Goal: Complete application form

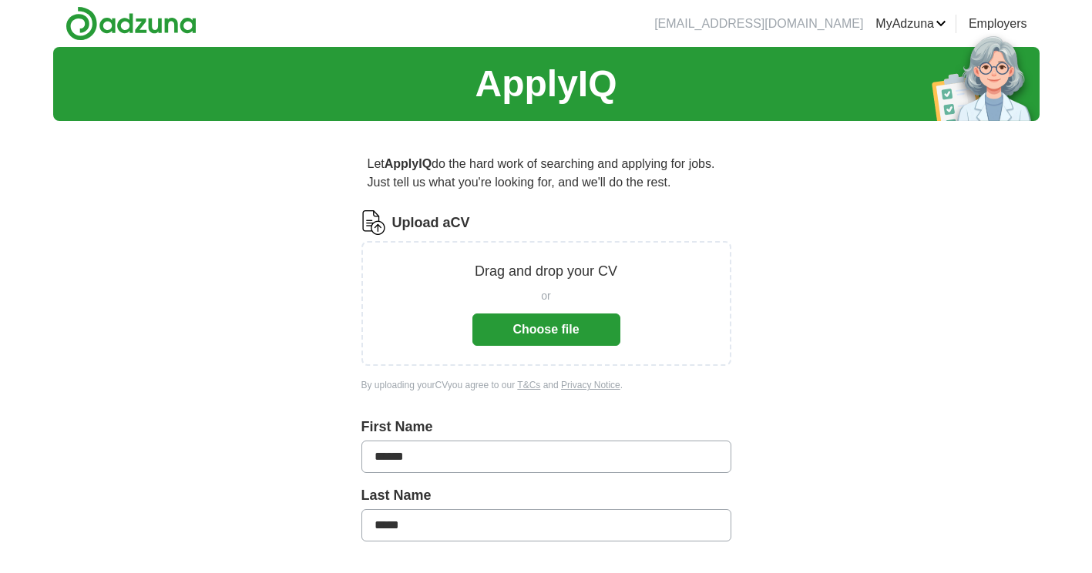
click at [580, 337] on button "Choose file" at bounding box center [546, 330] width 148 height 32
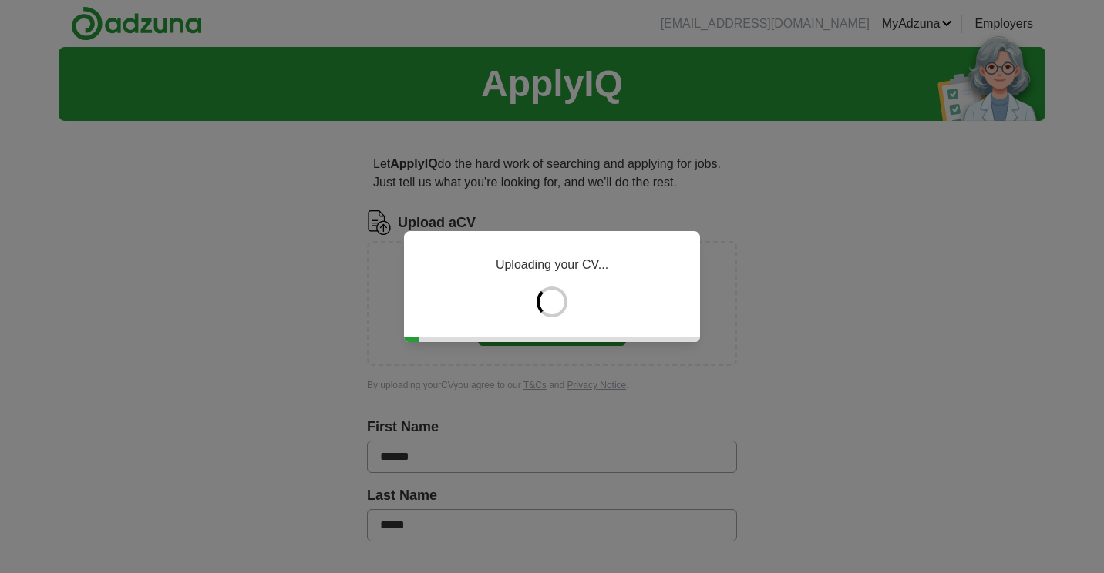
click at [1002, 281] on div "Uploading your CV..." at bounding box center [552, 286] width 1104 height 573
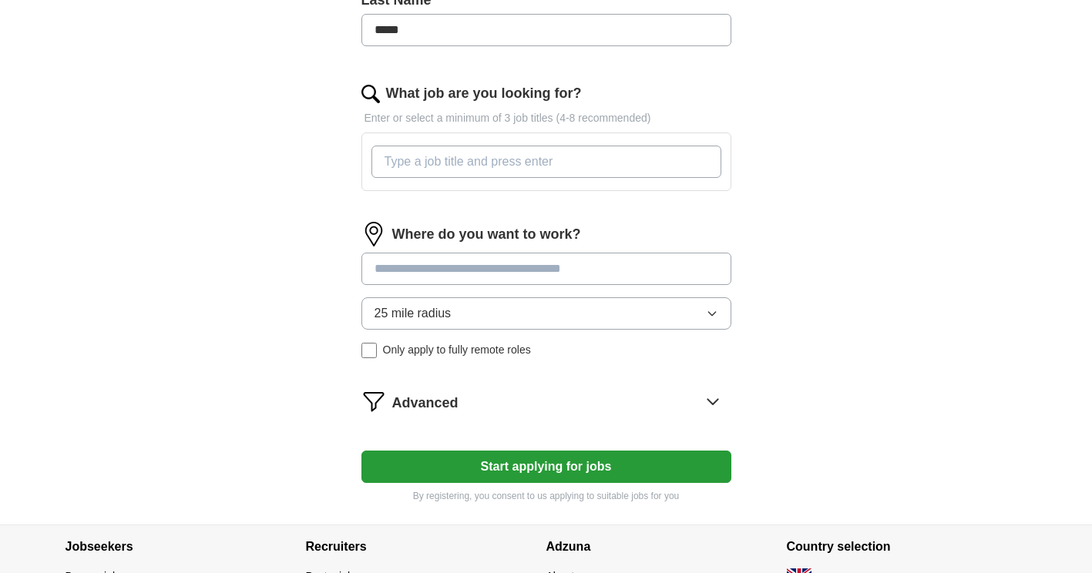
scroll to position [439, 0]
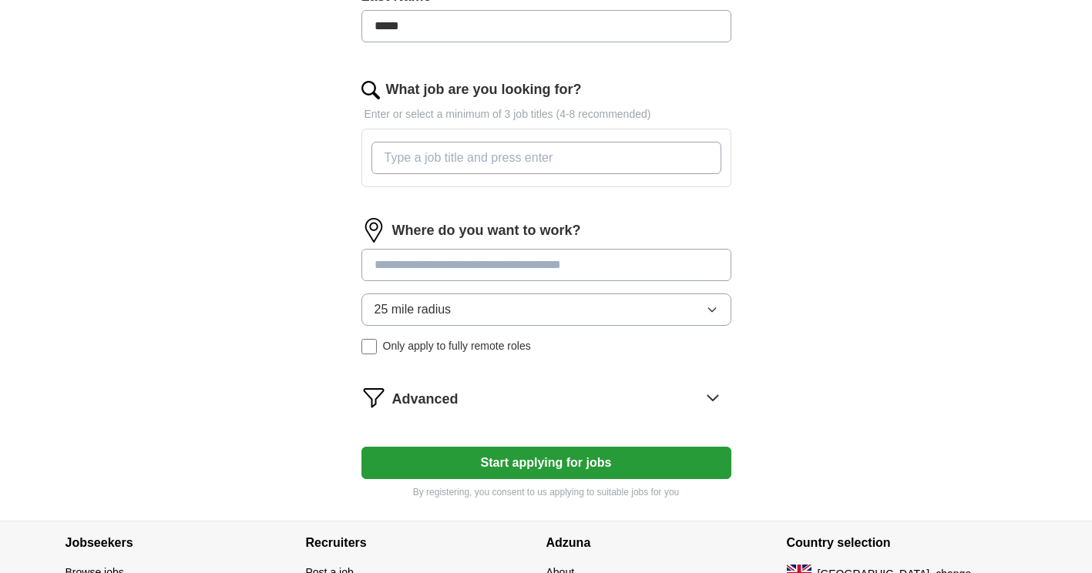
click at [527, 306] on button "25 mile radius" at bounding box center [546, 310] width 370 height 32
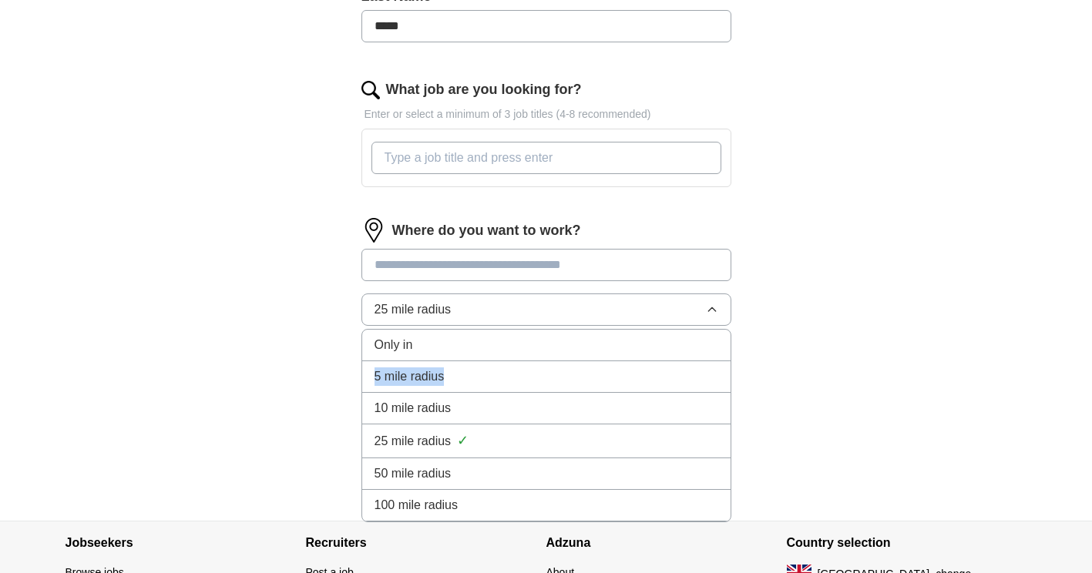
drag, startPoint x: 476, startPoint y: 385, endPoint x: 483, endPoint y: 338, distance: 47.5
click at [483, 338] on ul "Only in 5 mile radius 10 mile radius 25 mile radius ✓ 50 mile radius 100 mile r…" at bounding box center [546, 425] width 370 height 193
click at [483, 338] on div "Only in" at bounding box center [547, 345] width 344 height 18
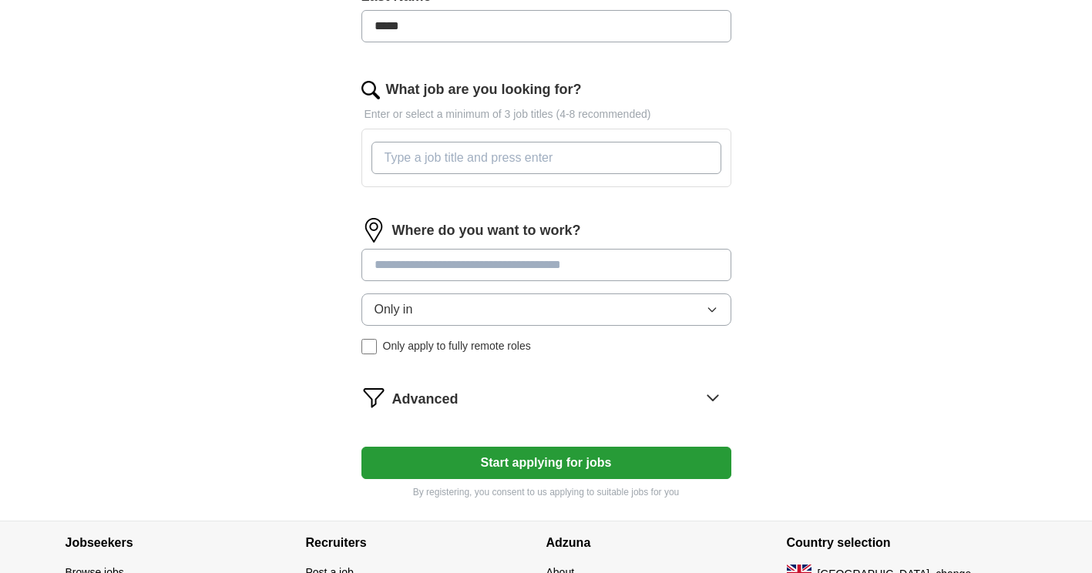
click at [431, 316] on button "Only in" at bounding box center [546, 310] width 370 height 32
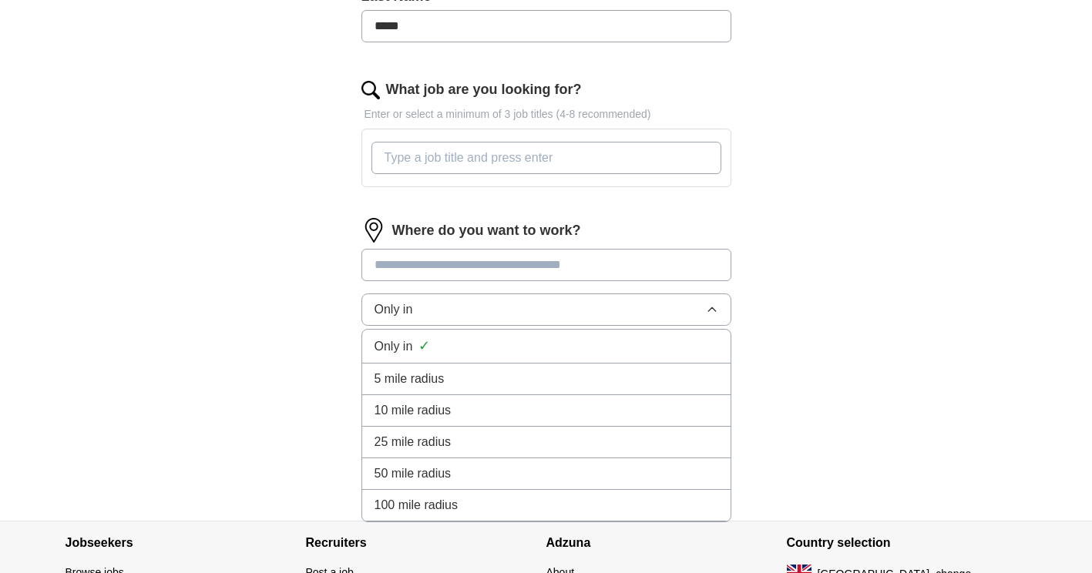
click at [423, 374] on span "5 mile radius" at bounding box center [410, 379] width 70 height 18
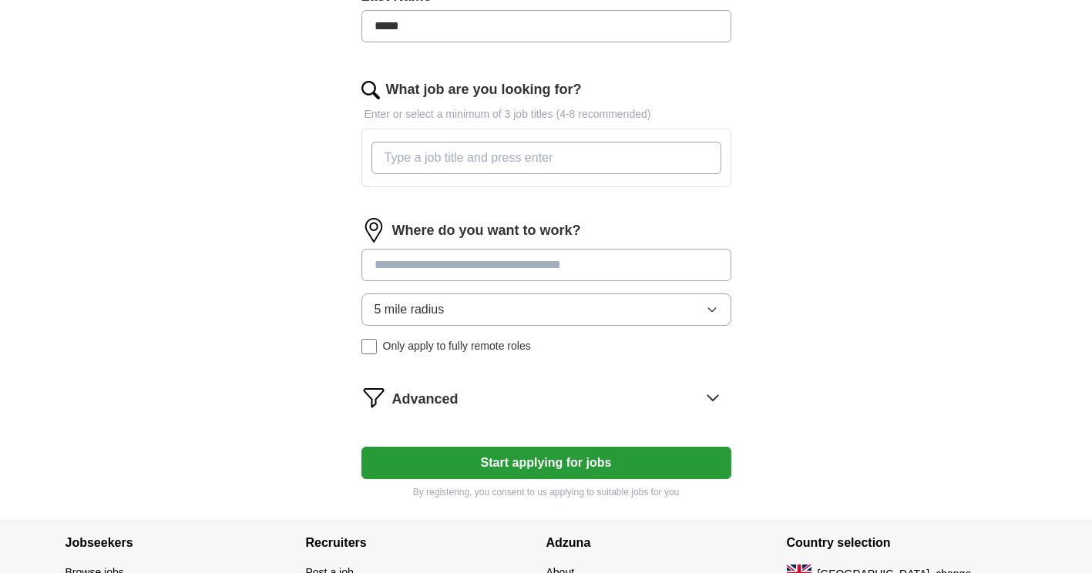
click at [433, 398] on span "Advanced" at bounding box center [425, 399] width 66 height 21
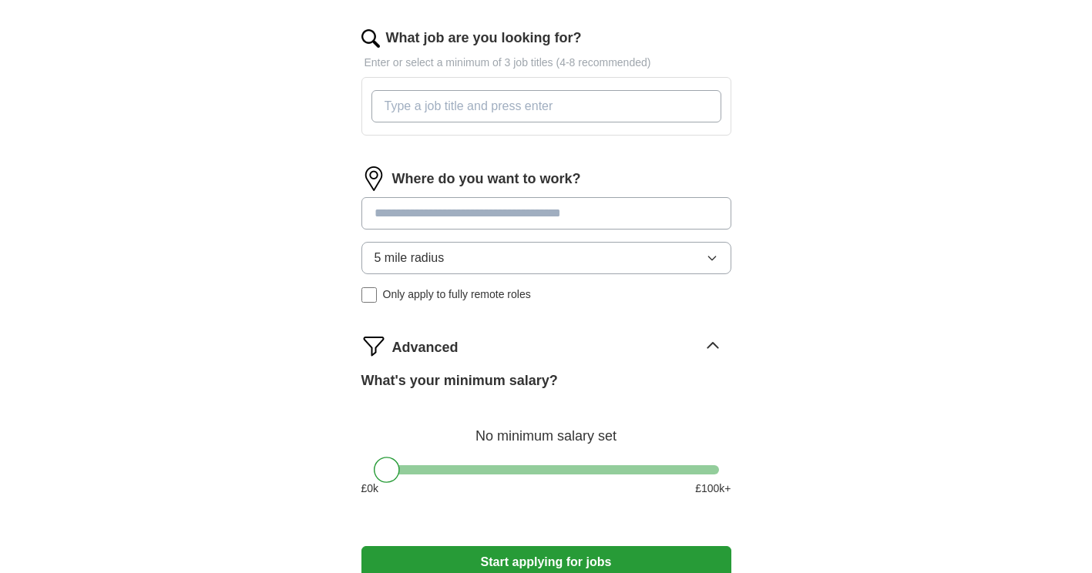
scroll to position [464, 0]
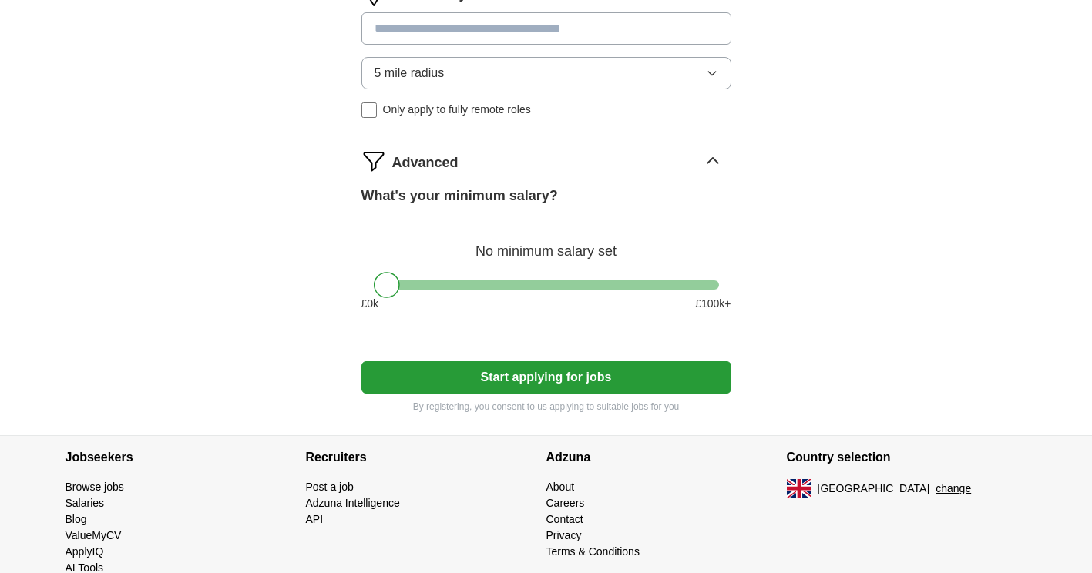
click at [552, 382] on button "Start applying for jobs" at bounding box center [546, 377] width 370 height 32
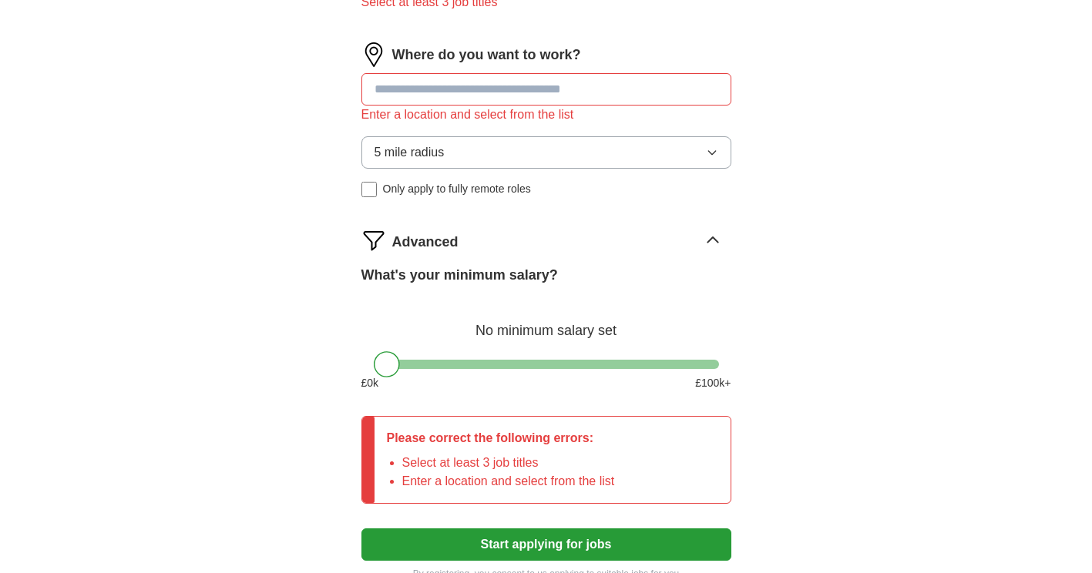
scroll to position [568, 0]
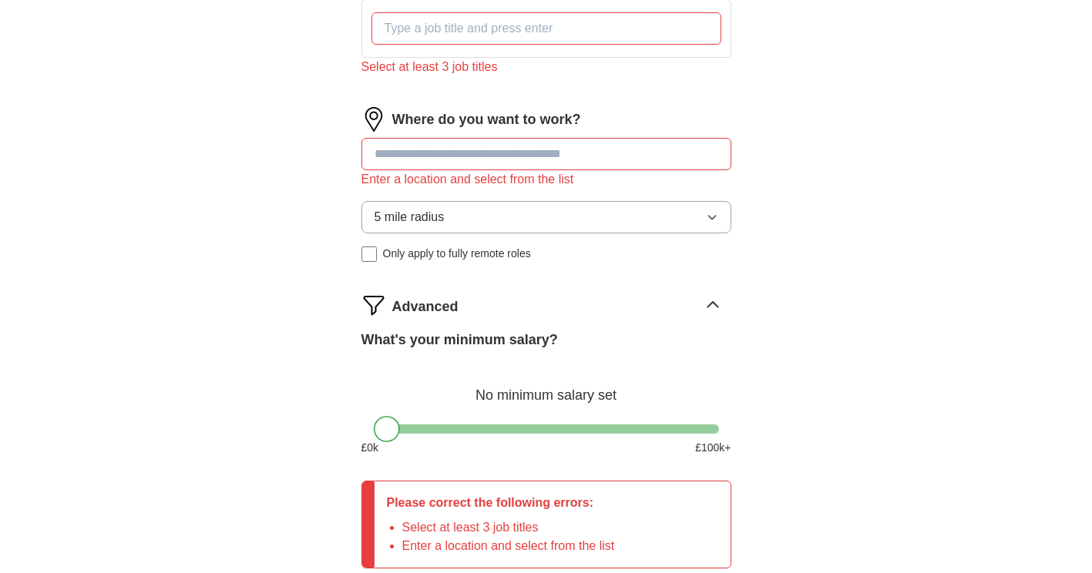
click at [447, 155] on input at bounding box center [546, 154] width 370 height 32
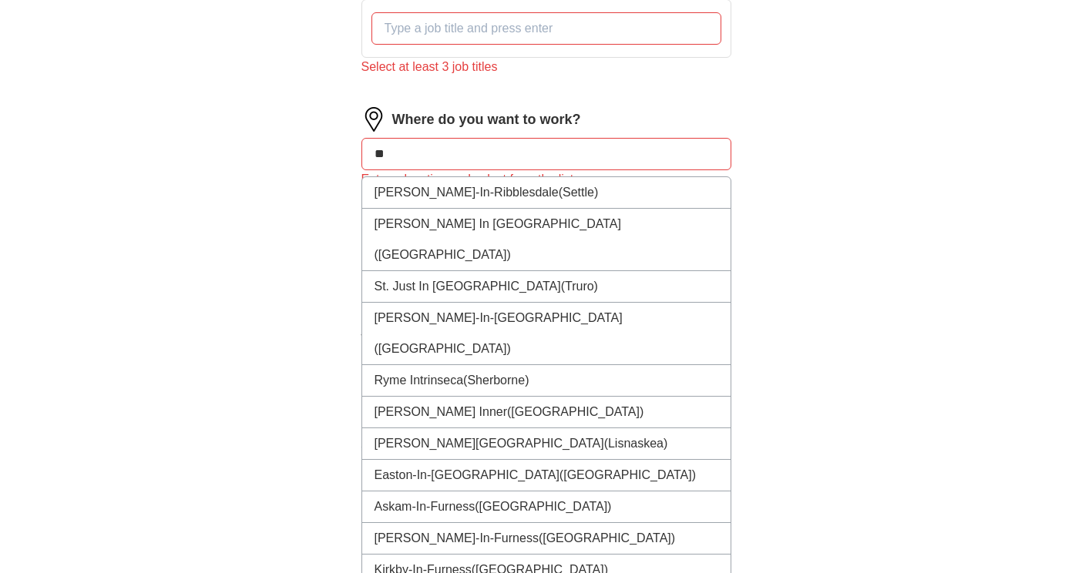
type input "*"
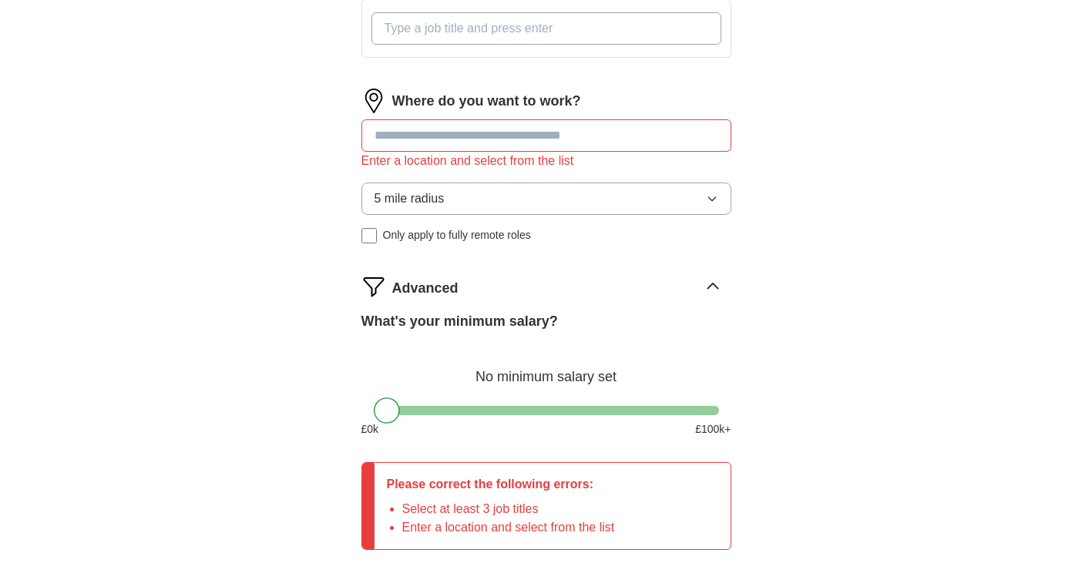
click at [522, 27] on input "What job are you looking for?" at bounding box center [547, 28] width 350 height 32
click at [486, 125] on div "Where do you want to work? Enter a location and select from the list 5 mile rad…" at bounding box center [546, 172] width 370 height 167
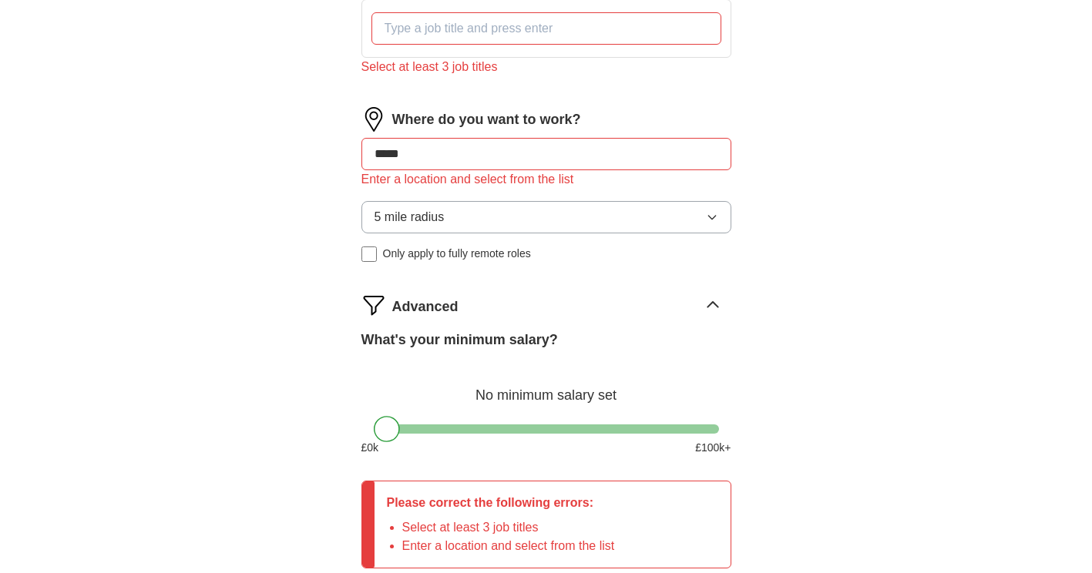
type input "******"
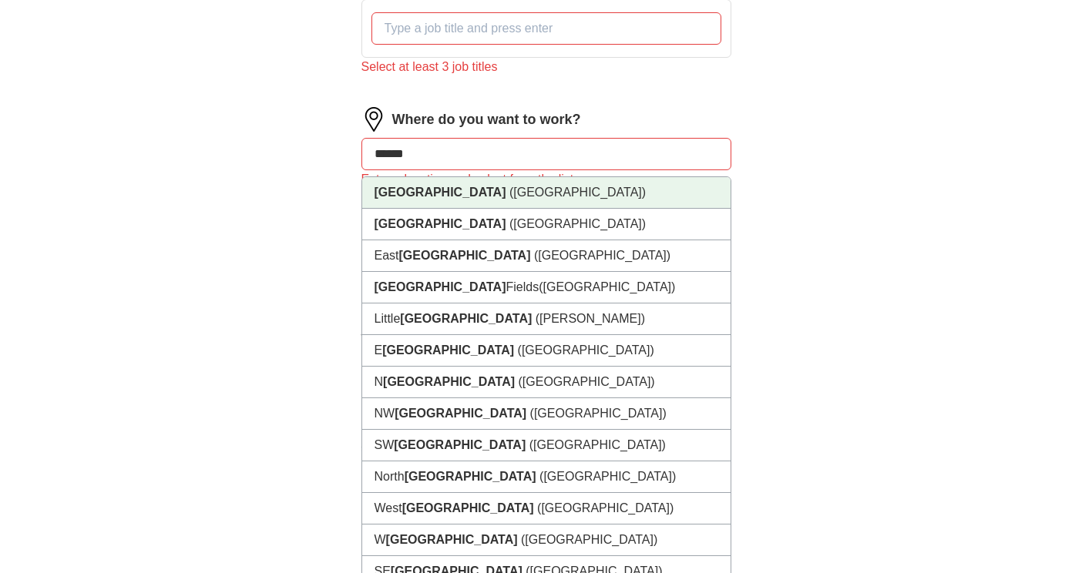
click at [487, 196] on li "[GEOGRAPHIC_DATA] ([GEOGRAPHIC_DATA])" at bounding box center [546, 193] width 368 height 32
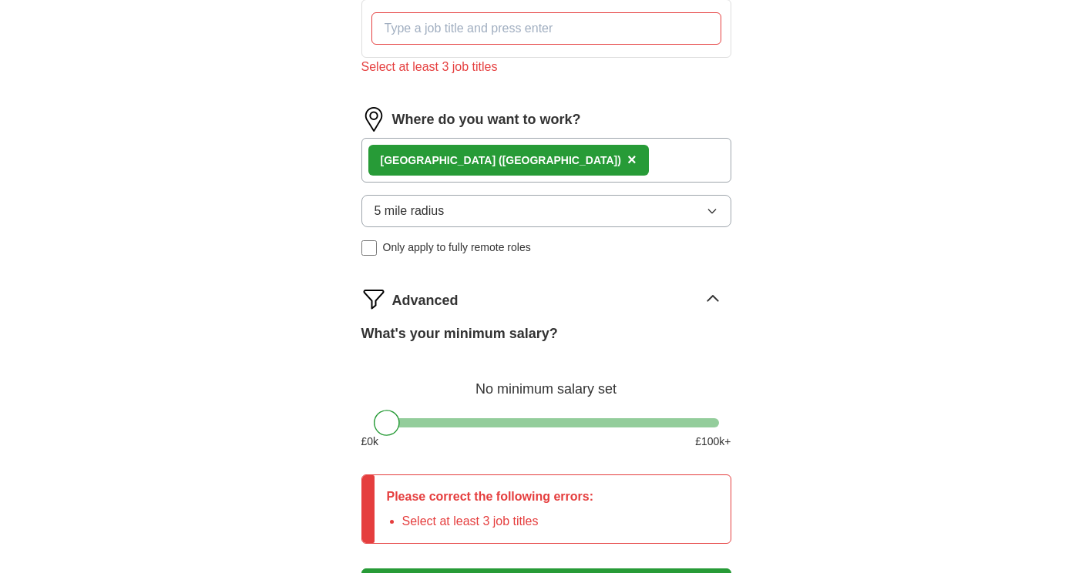
click at [474, 34] on input "What job are you looking for?" at bounding box center [547, 28] width 350 height 32
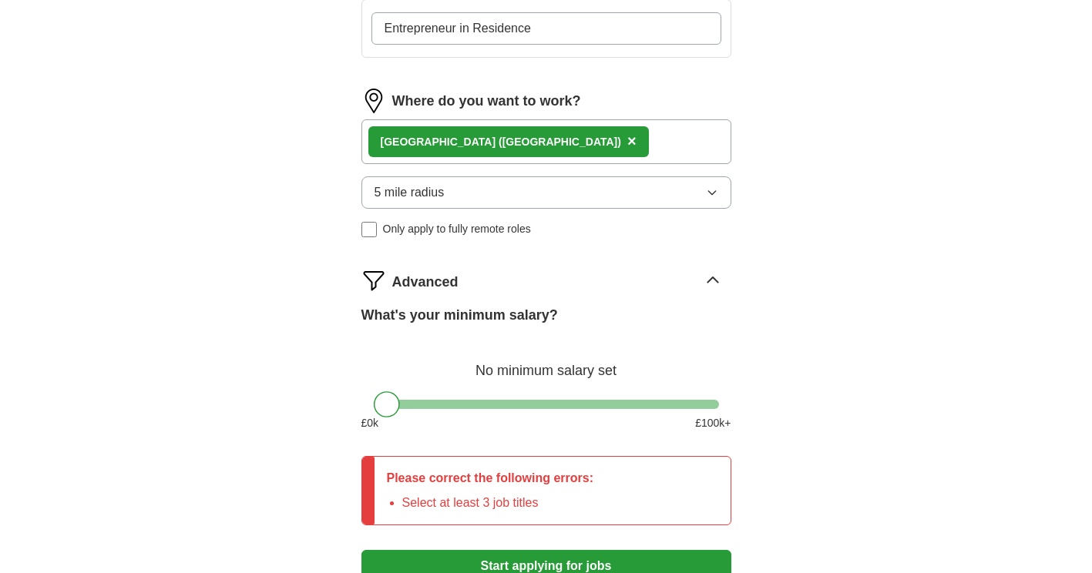
click at [560, 28] on input "Entrepreneur in Residence" at bounding box center [547, 28] width 350 height 32
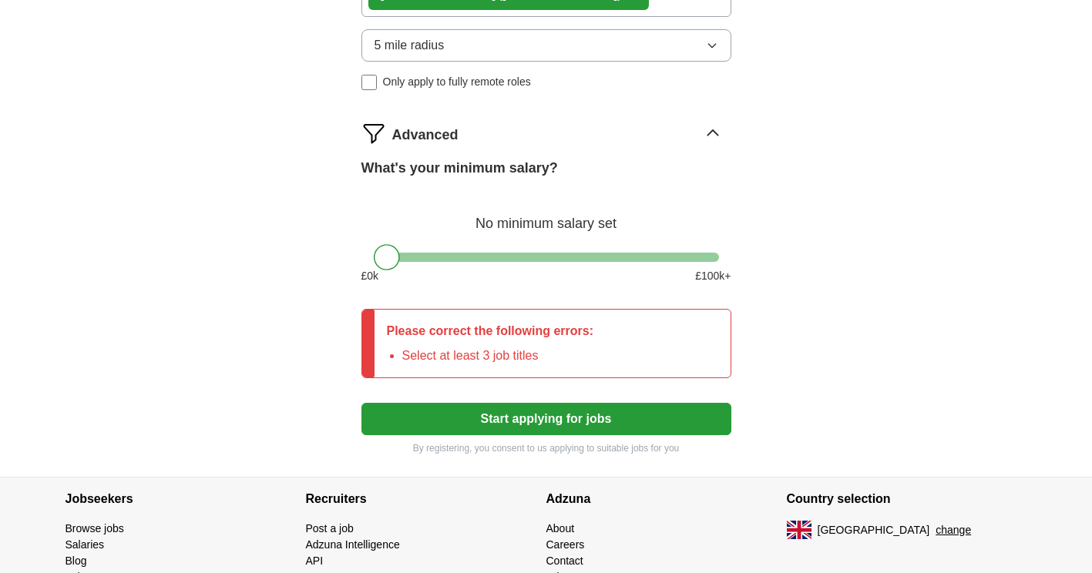
scroll to position [734, 0]
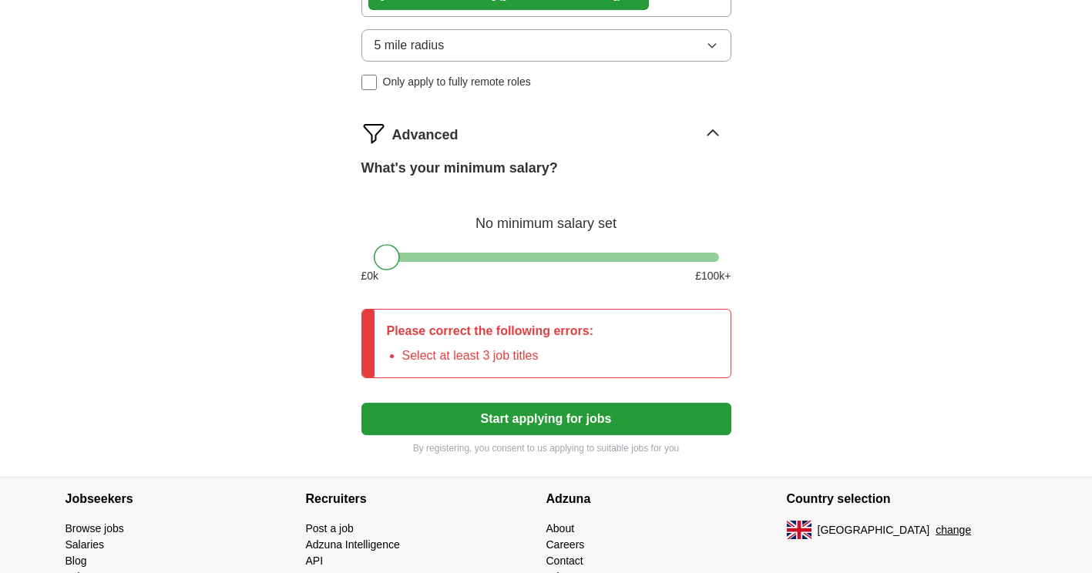
click at [591, 429] on button "Start applying for jobs" at bounding box center [546, 419] width 370 height 32
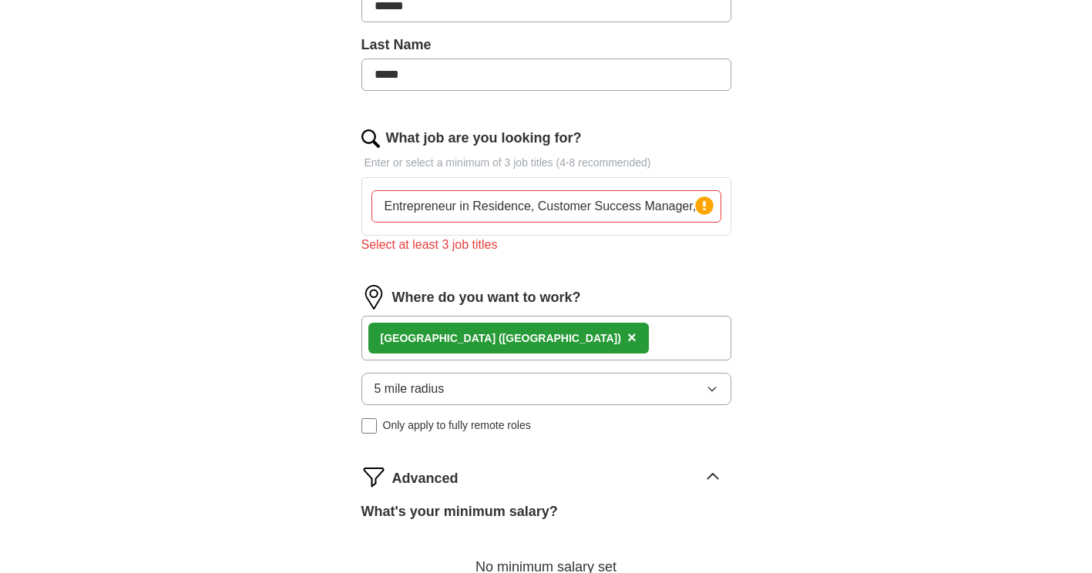
scroll to position [388, 0]
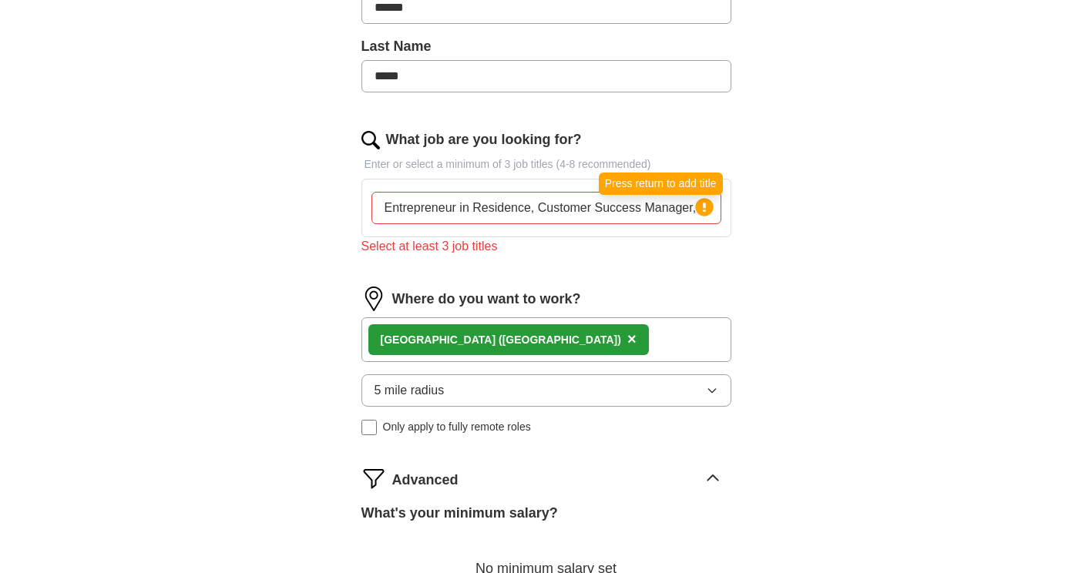
click at [702, 204] on circle at bounding box center [704, 207] width 18 height 18
click at [476, 198] on input "Entrepreneur in Residence, Customer Success Manager, Co-Founder" at bounding box center [547, 208] width 350 height 32
drag, startPoint x: 532, startPoint y: 207, endPoint x: 928, endPoint y: 217, distance: 396.3
click at [928, 217] on div "ApplyIQ Let ApplyIQ do the hard work of searching and applying for jobs. Just t…" at bounding box center [546, 241] width 987 height 1164
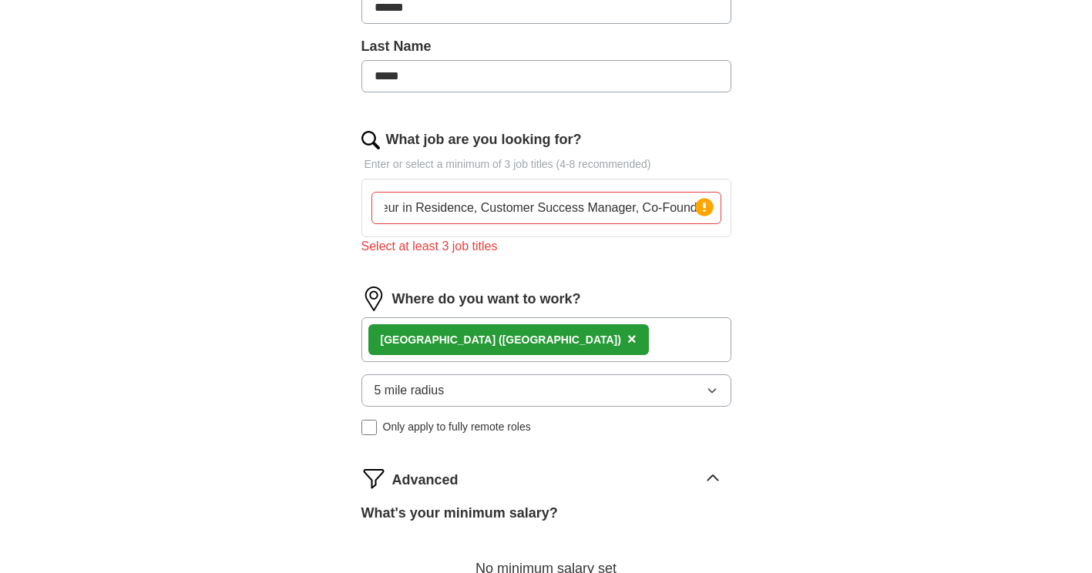
type input "Entrepreneur in Residence"
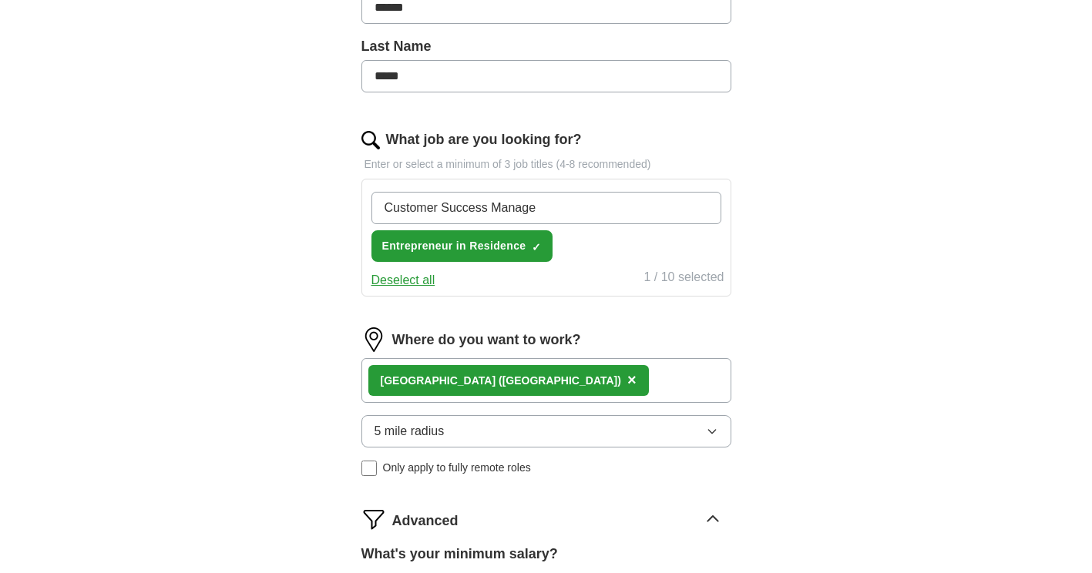
type input "Customer Success Manager"
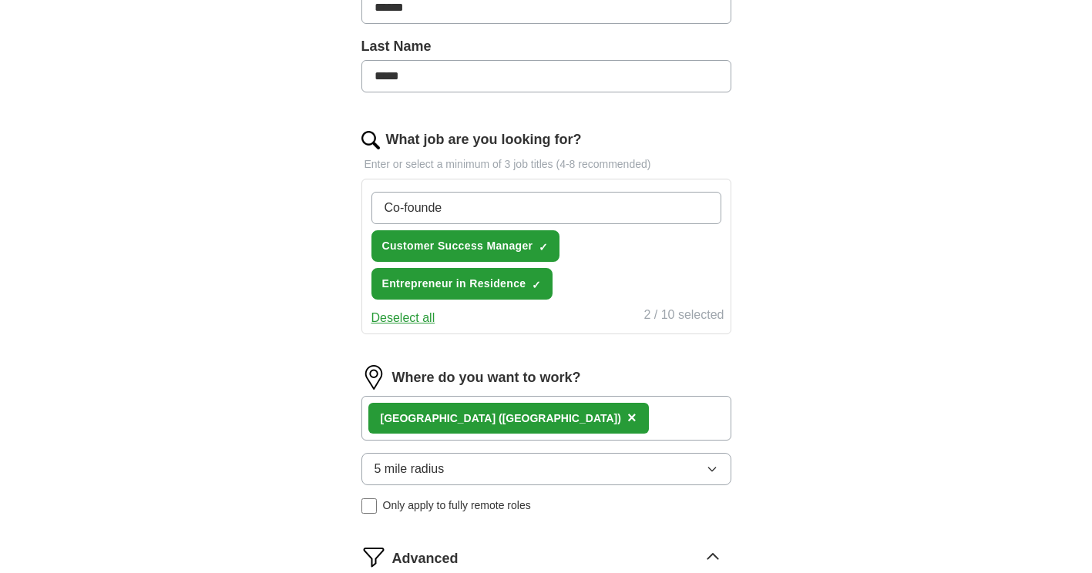
type input "Co-founder"
type input "Delivery"
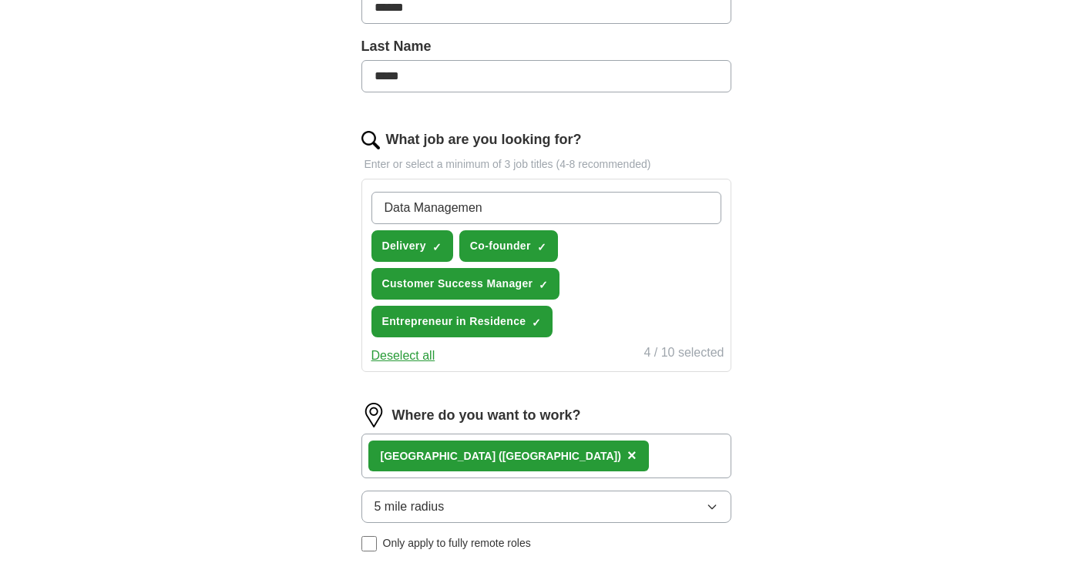
type input "Data Management"
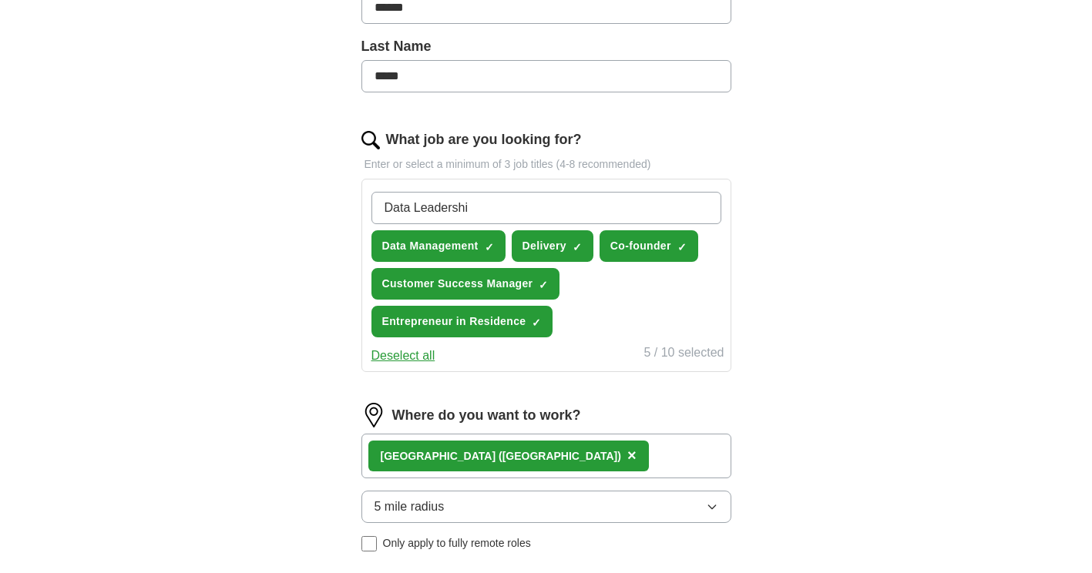
type input "Data Leadership"
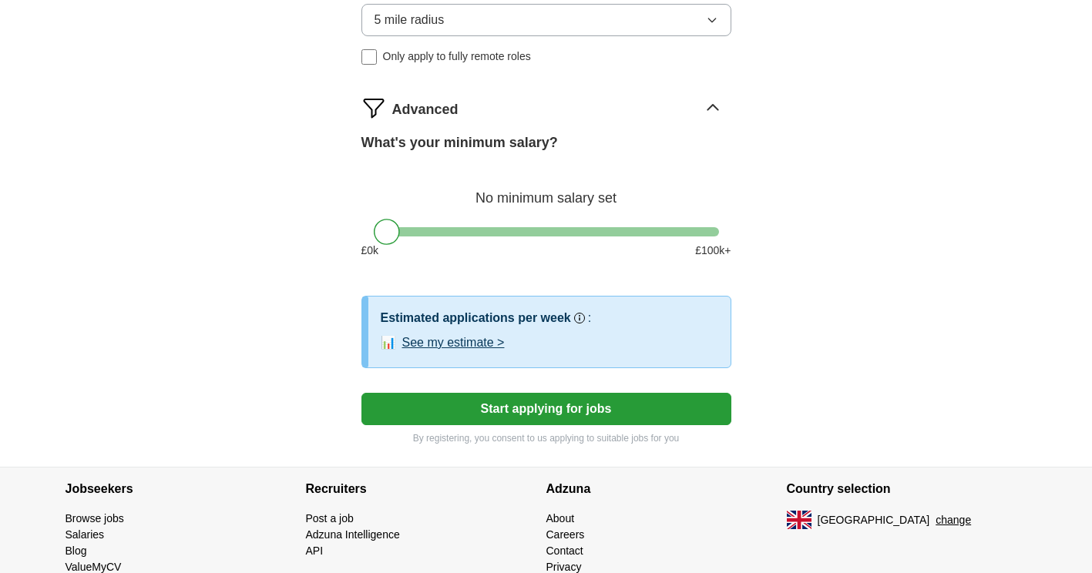
scroll to position [921, 0]
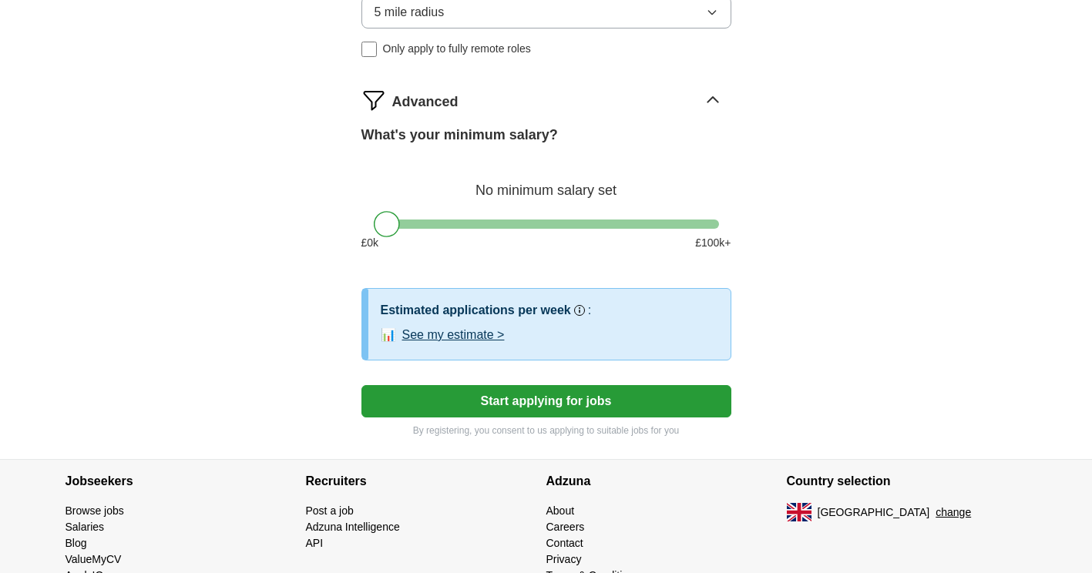
click at [553, 403] on button "Start applying for jobs" at bounding box center [546, 401] width 370 height 32
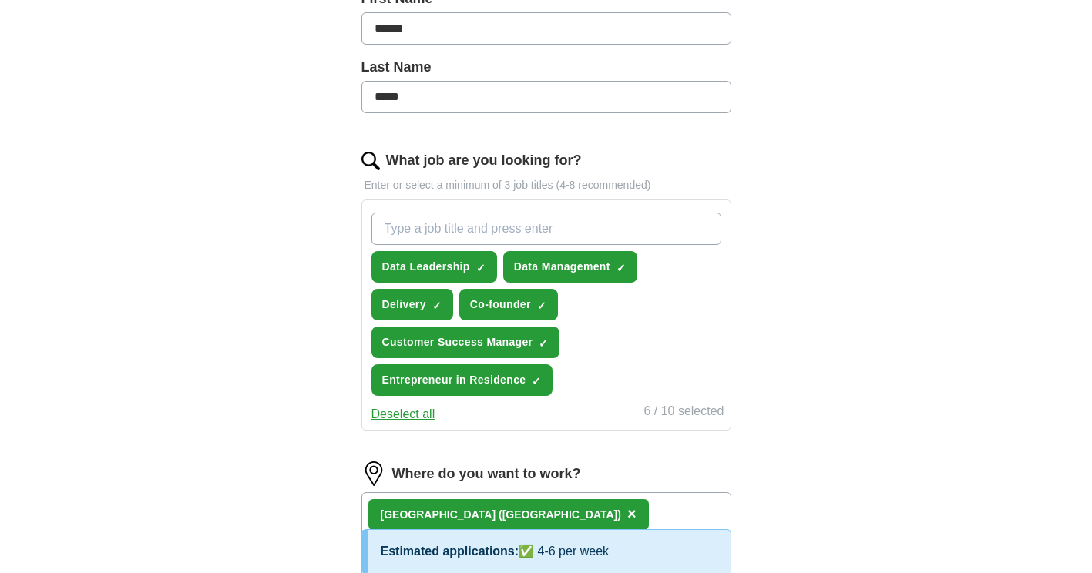
select select "**"
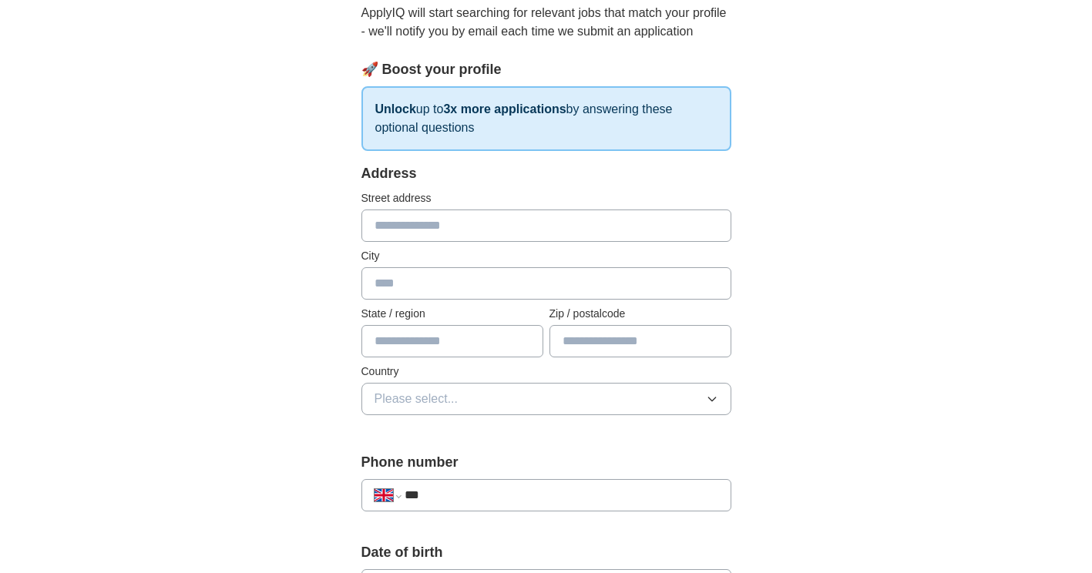
scroll to position [174, 0]
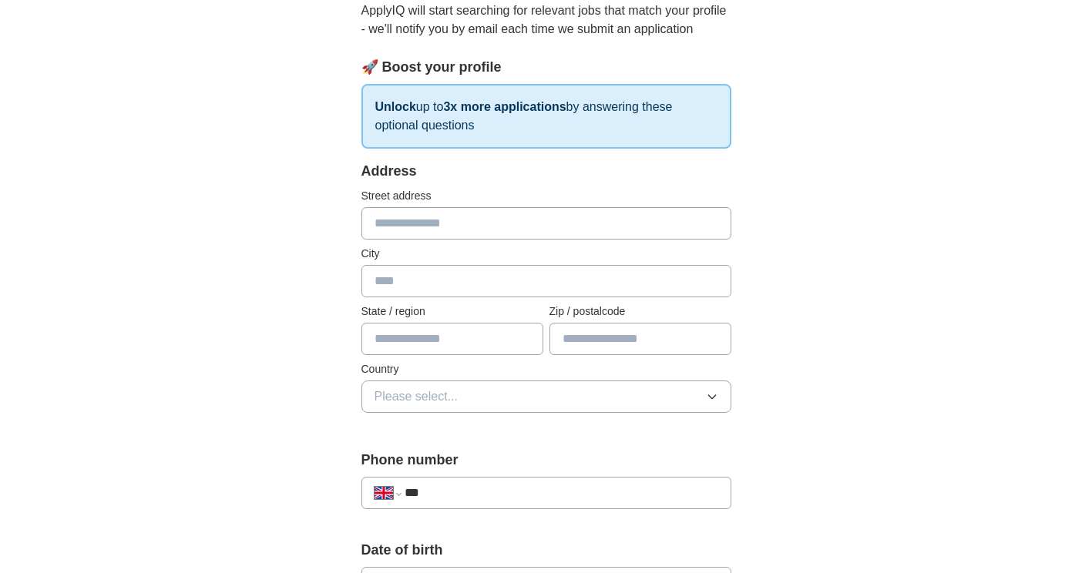
click at [439, 219] on input "text" at bounding box center [546, 223] width 370 height 32
type input "**********"
type input "******"
click at [511, 286] on input "**********" at bounding box center [546, 281] width 370 height 32
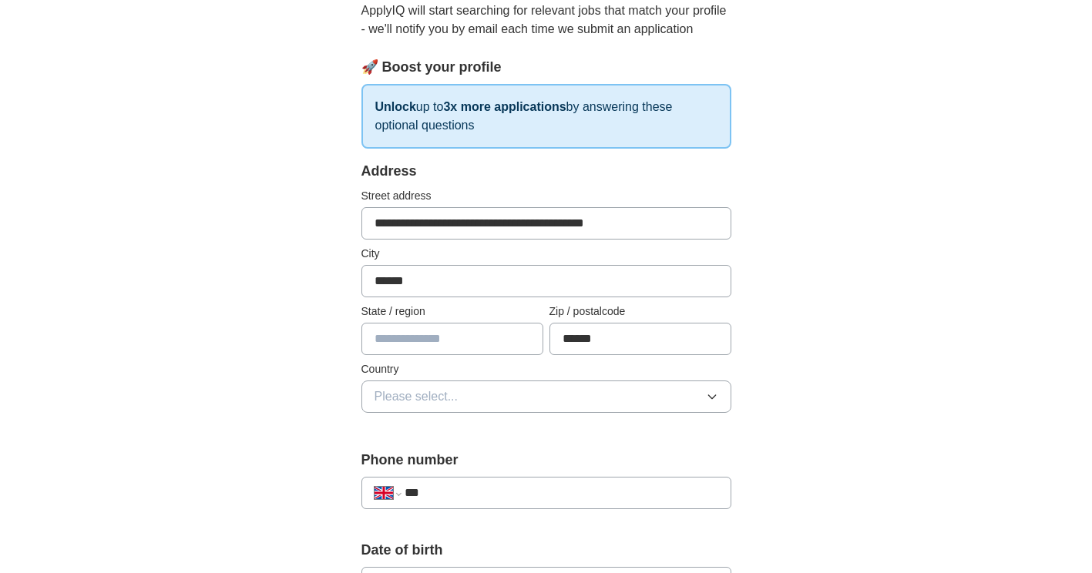
type input "******"
click at [504, 388] on button "Please select..." at bounding box center [546, 397] width 370 height 32
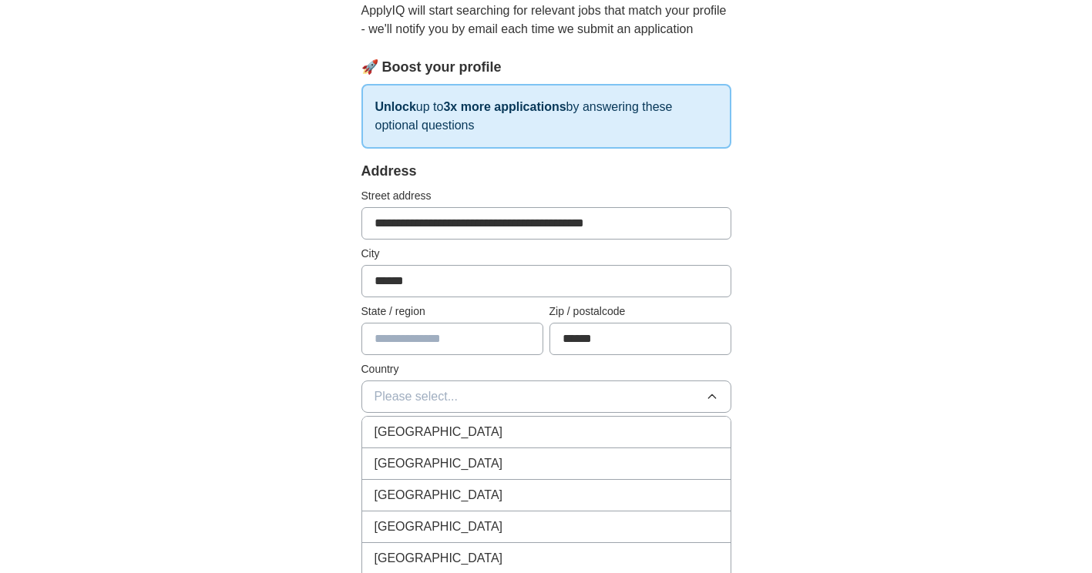
click at [509, 424] on div "[GEOGRAPHIC_DATA]" at bounding box center [547, 432] width 344 height 18
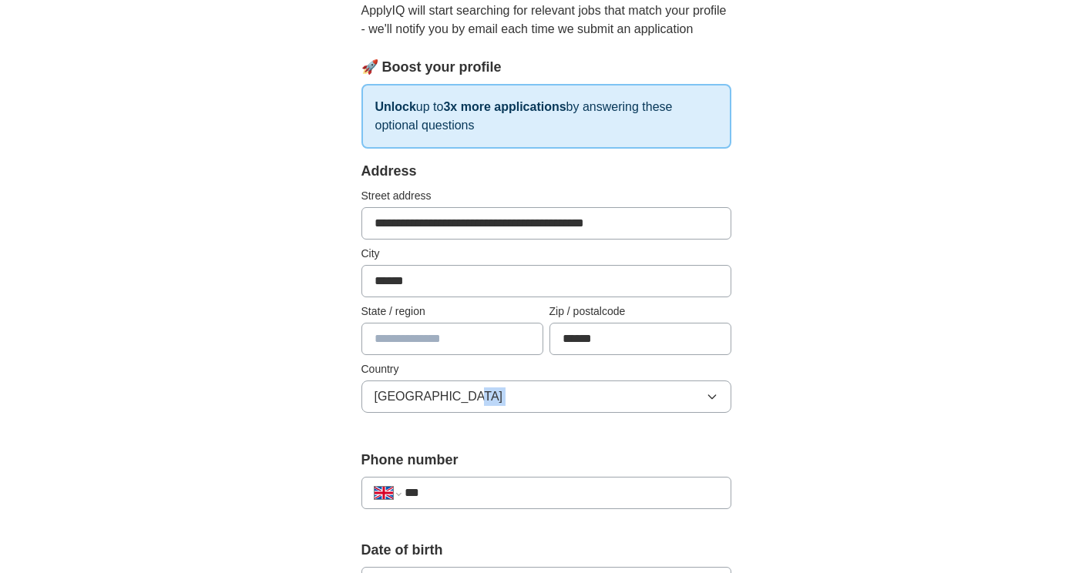
click at [509, 424] on div "**********" at bounding box center [546, 296] width 370 height 271
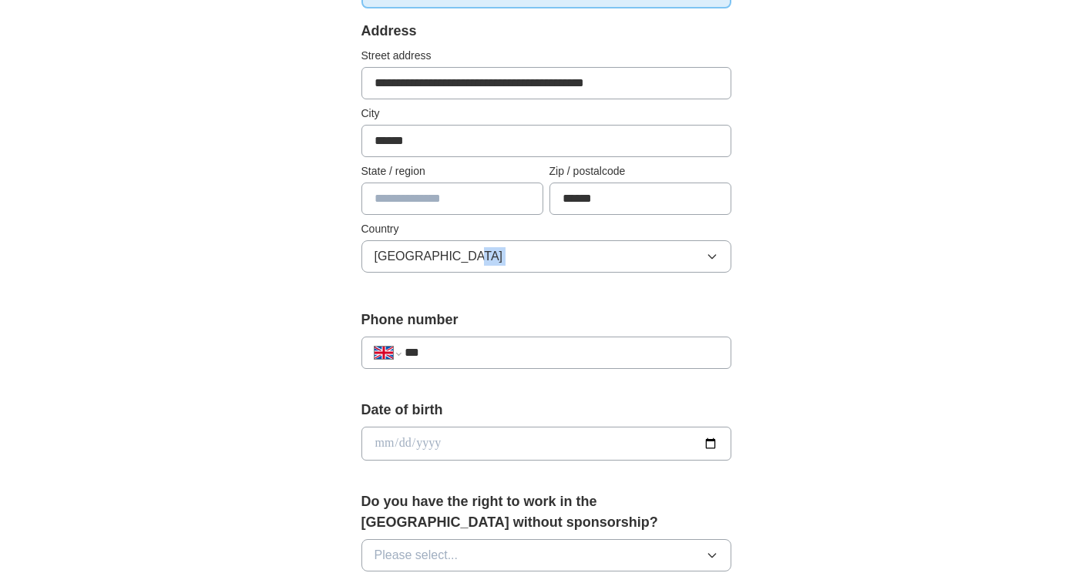
scroll to position [314, 0]
click at [504, 352] on input "***" at bounding box center [561, 353] width 313 height 18
type input "**********"
type input "******"
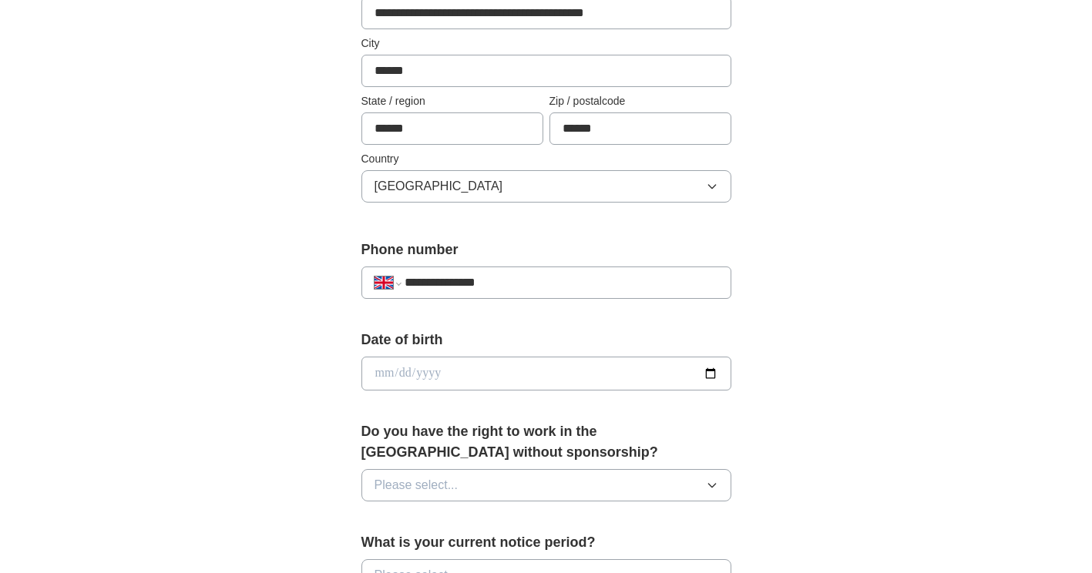
scroll to position [425, 0]
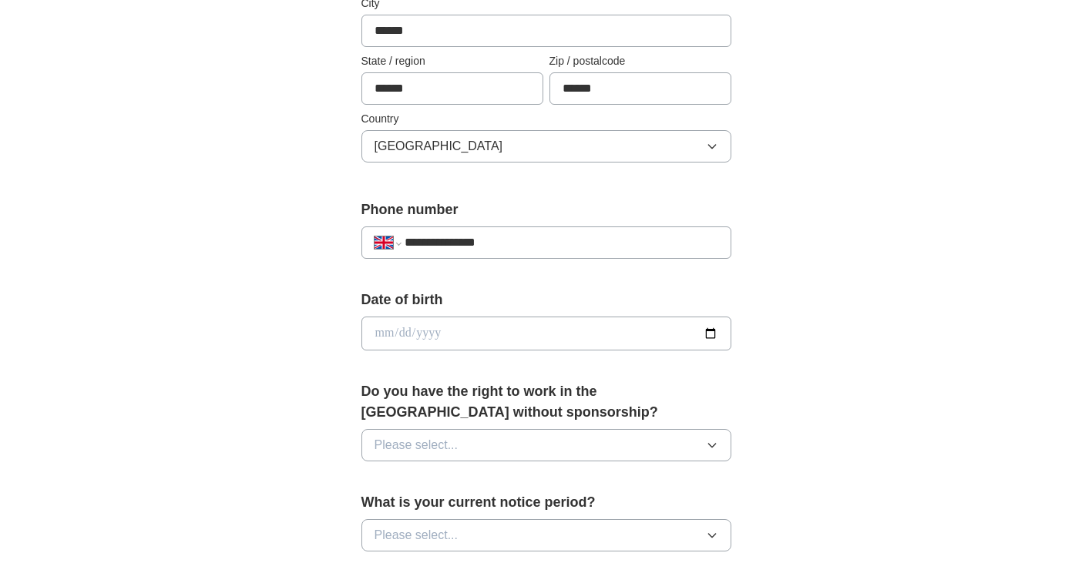
click at [396, 328] on input "date" at bounding box center [546, 334] width 370 height 34
click at [383, 327] on input "date" at bounding box center [546, 334] width 370 height 34
type input "**********"
click at [558, 446] on button "Please select..." at bounding box center [546, 445] width 370 height 32
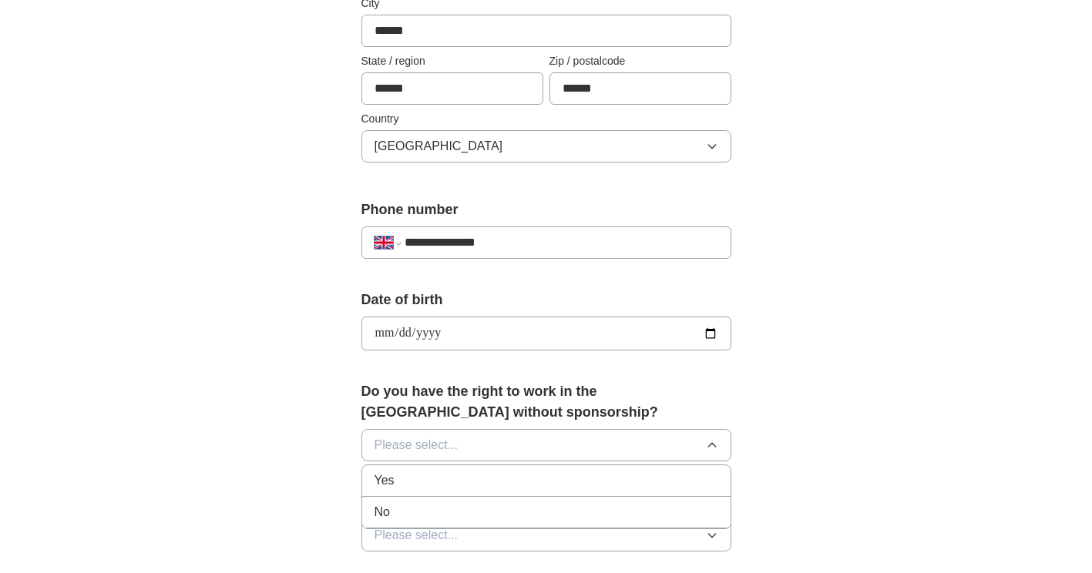
click at [495, 476] on div "Yes" at bounding box center [547, 481] width 344 height 18
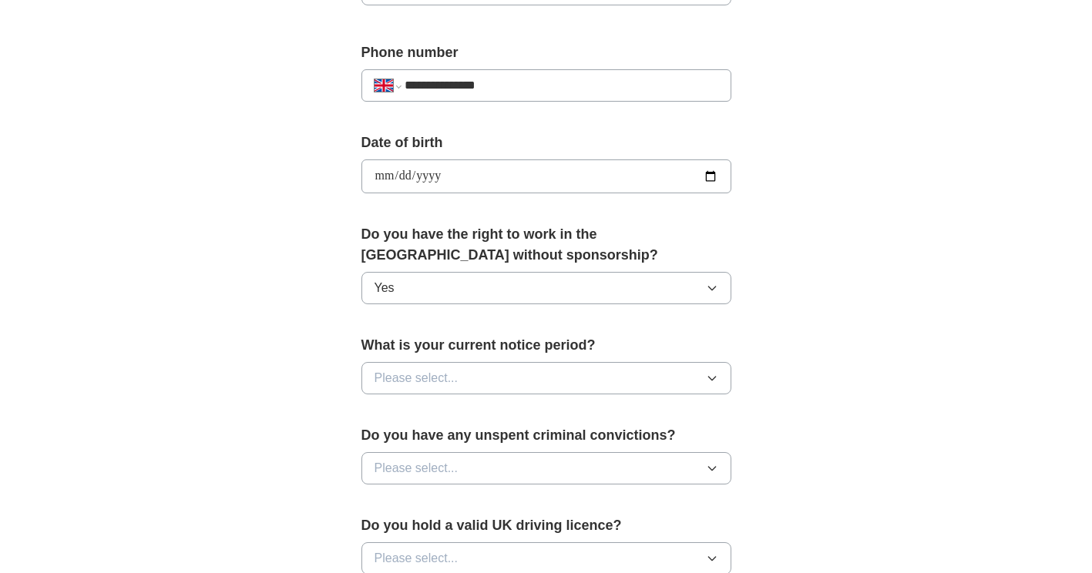
scroll to position [587, 0]
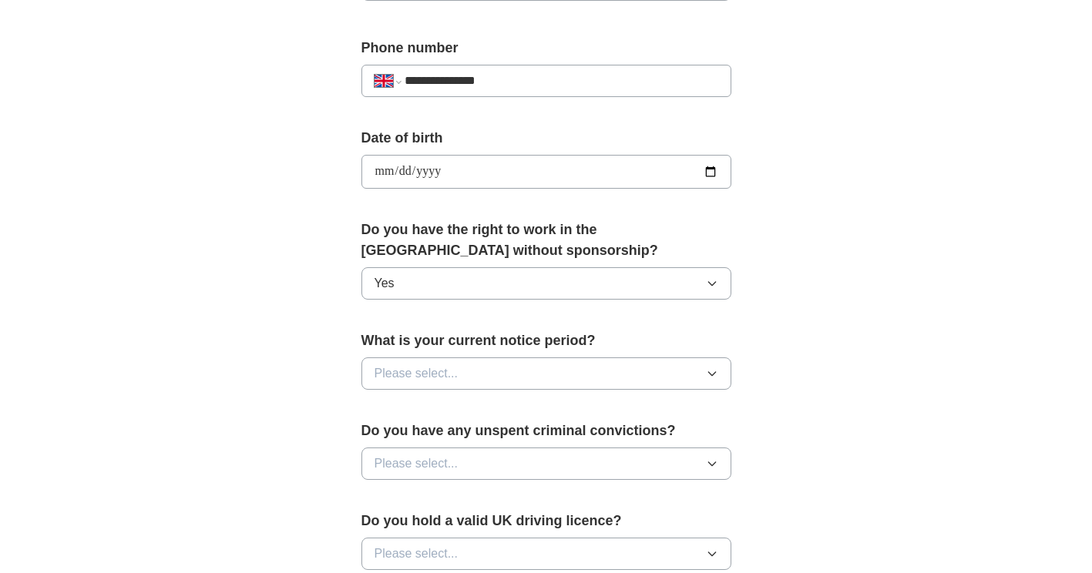
click at [485, 382] on button "Please select..." at bounding box center [546, 374] width 370 height 32
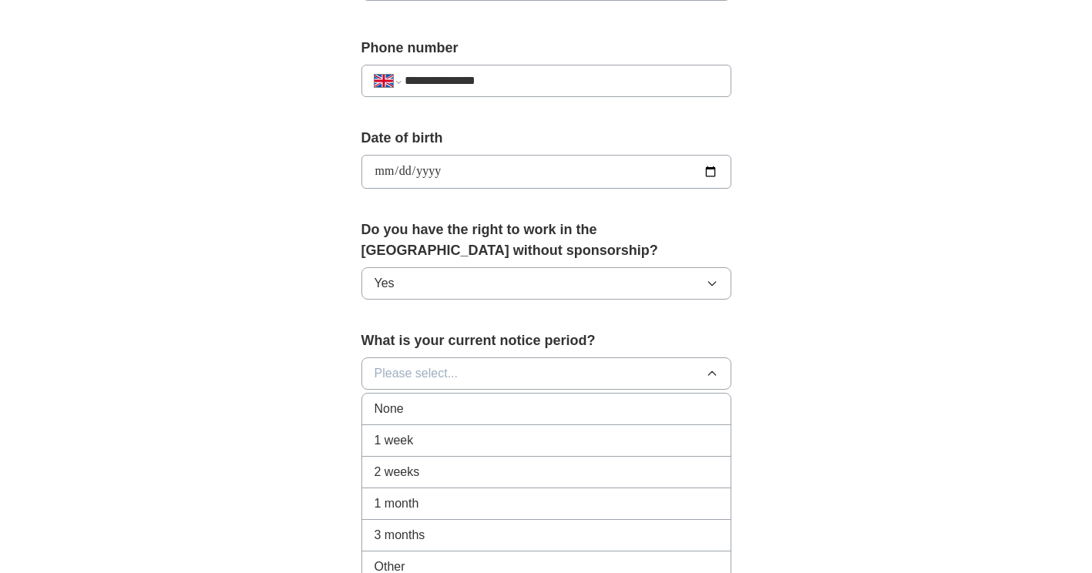
click at [469, 402] on div "None" at bounding box center [547, 409] width 344 height 18
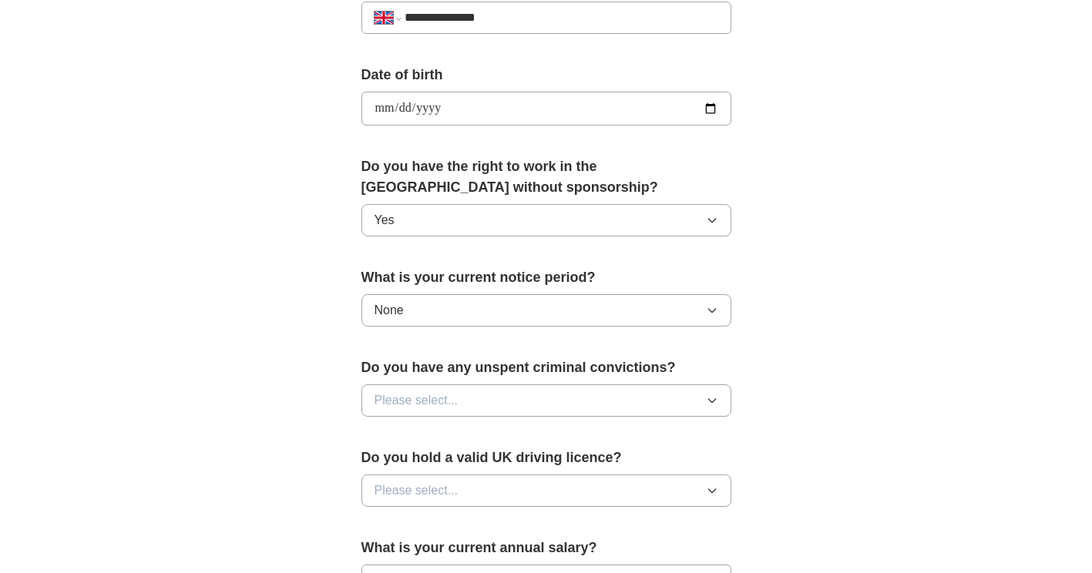
scroll to position [705, 0]
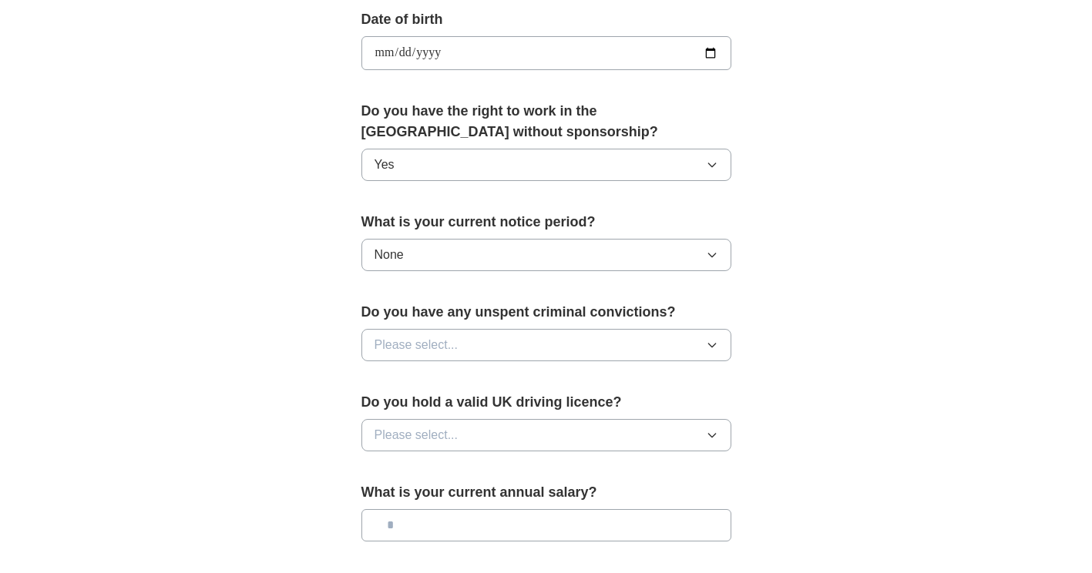
click at [452, 342] on span "Please select..." at bounding box center [417, 345] width 84 height 18
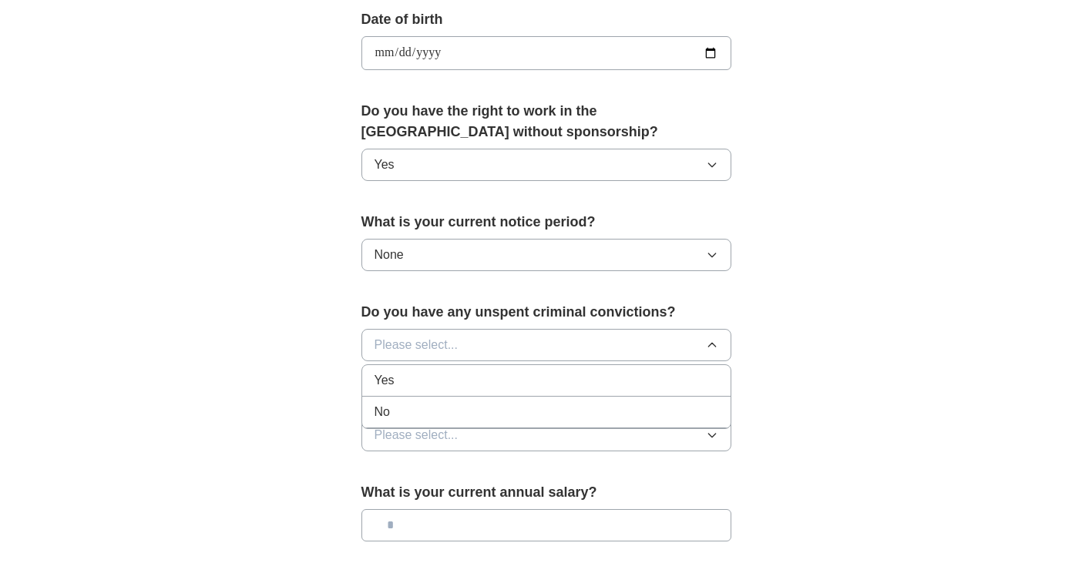
click at [434, 409] on div "No" at bounding box center [547, 412] width 344 height 18
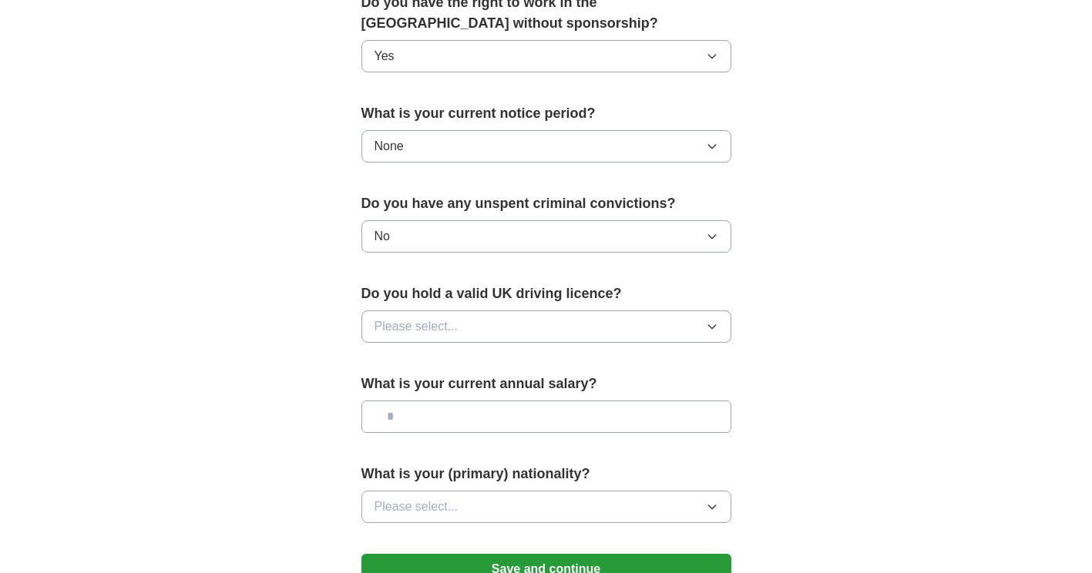
scroll to position [827, 0]
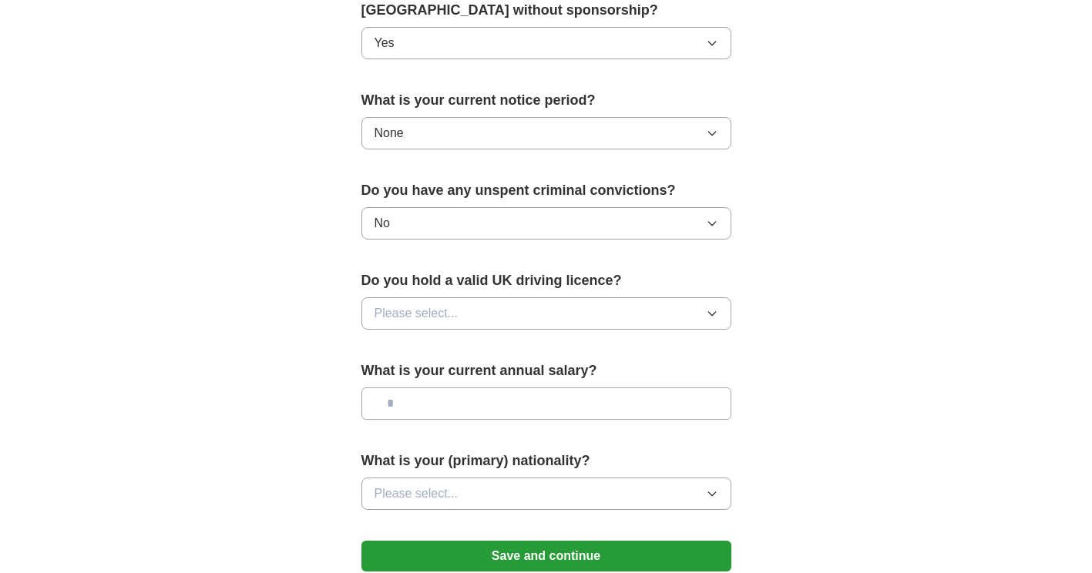
click at [447, 315] on span "Please select..." at bounding box center [417, 313] width 84 height 18
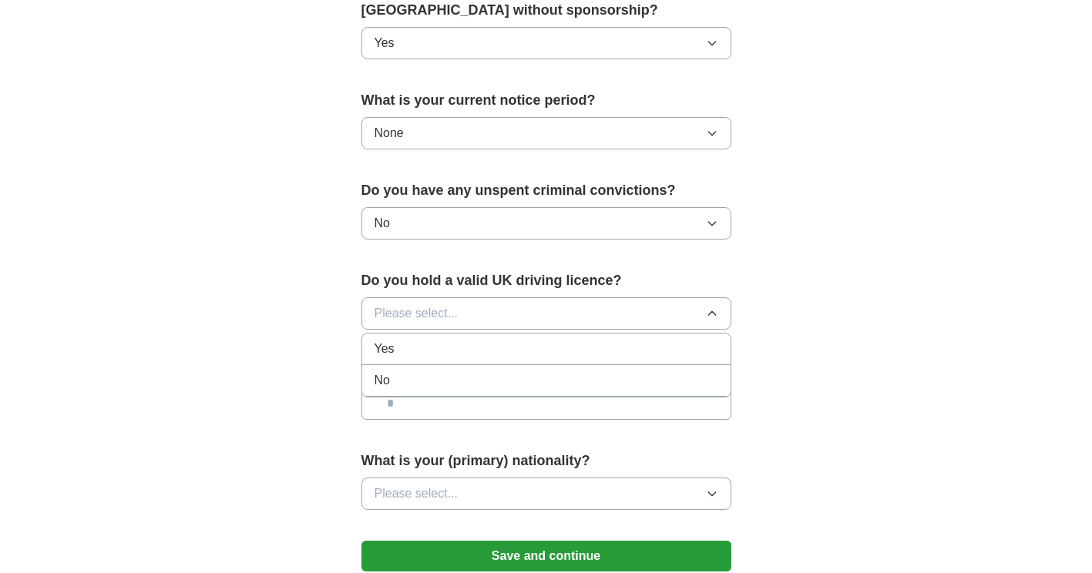
click at [448, 354] on div "Yes" at bounding box center [547, 349] width 344 height 18
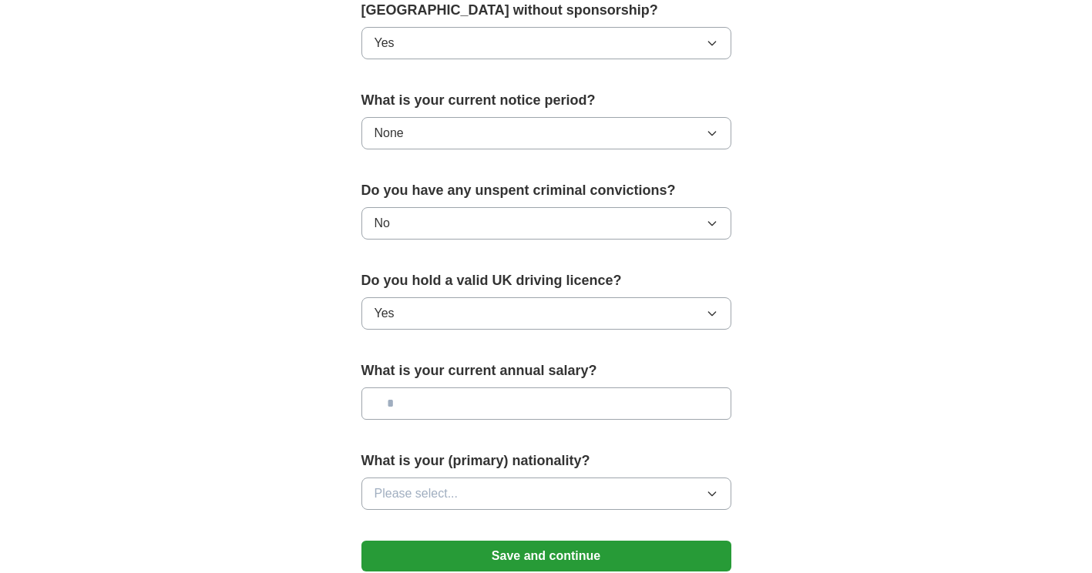
click at [448, 396] on input "text" at bounding box center [546, 404] width 370 height 32
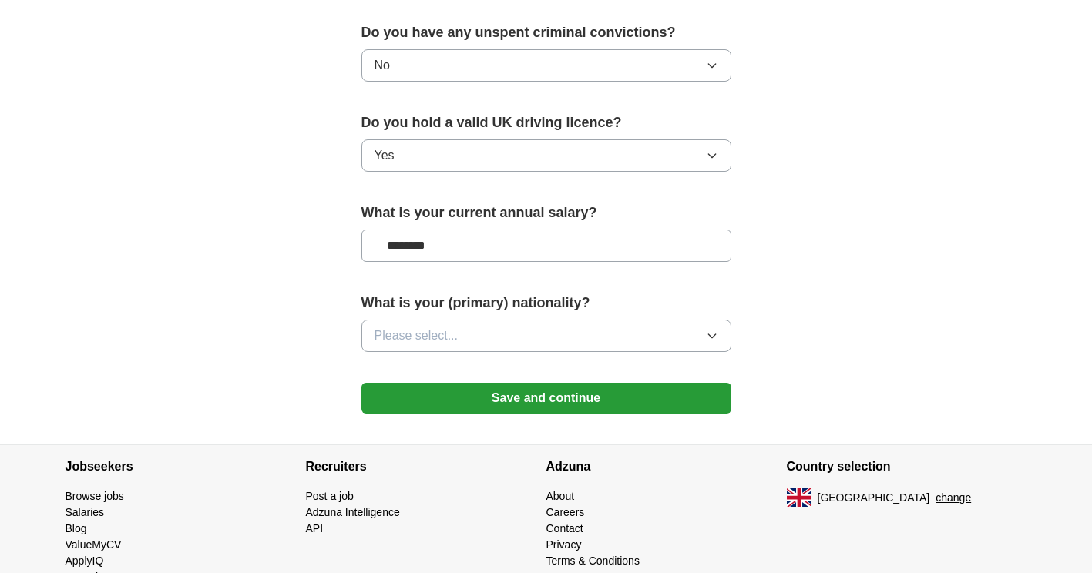
scroll to position [990, 0]
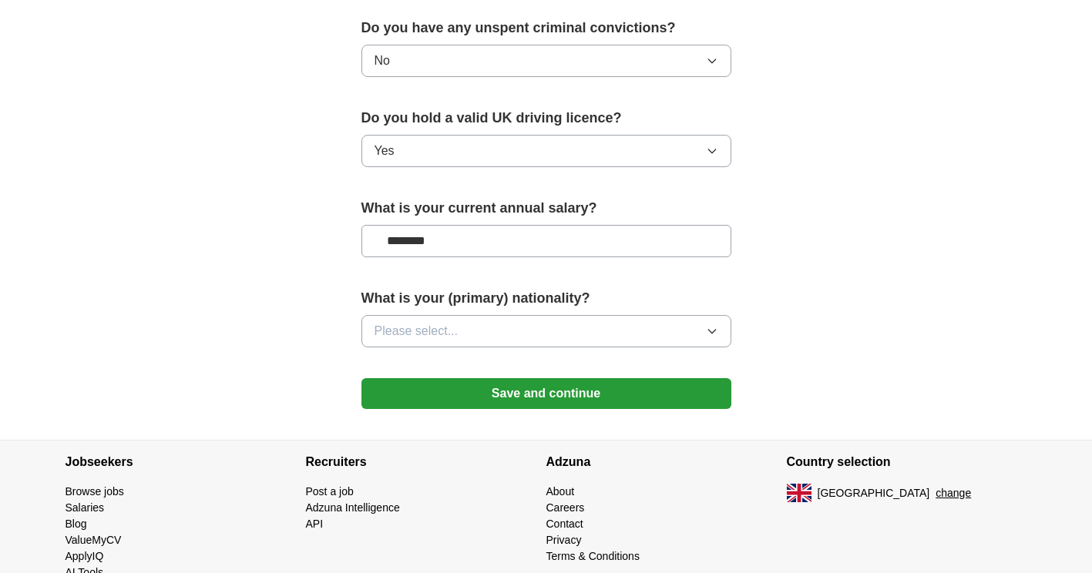
type input "********"
click at [558, 325] on button "Please select..." at bounding box center [546, 331] width 370 height 32
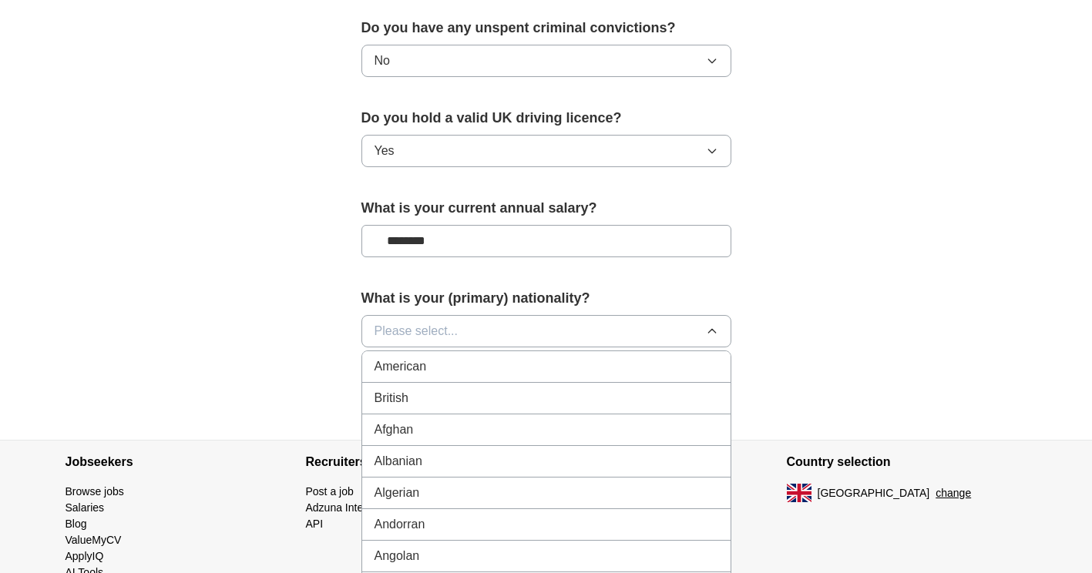
click at [536, 320] on button "Please select..." at bounding box center [546, 331] width 370 height 32
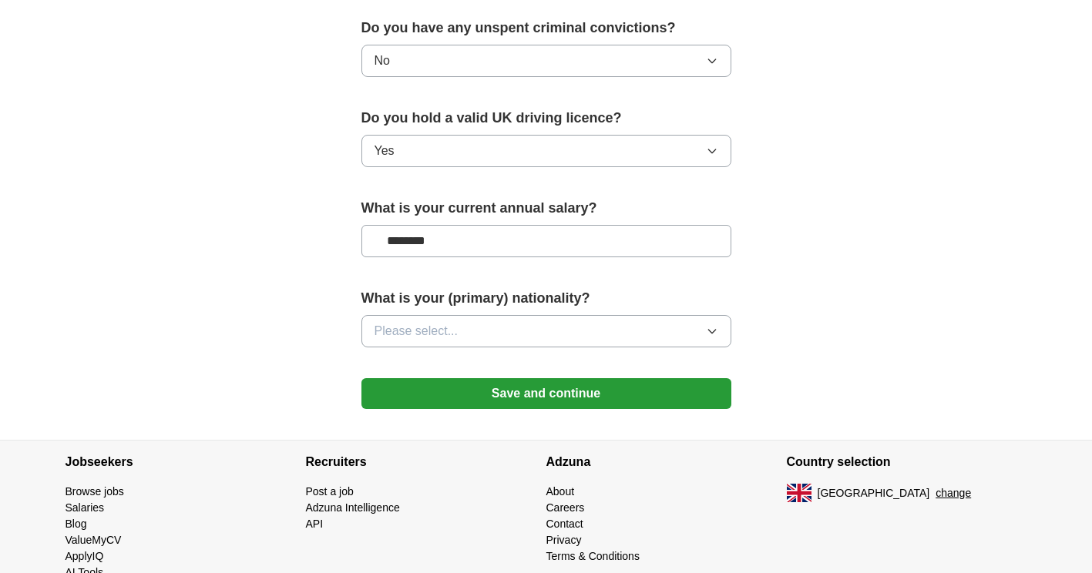
click at [532, 331] on button "Please select..." at bounding box center [546, 331] width 370 height 32
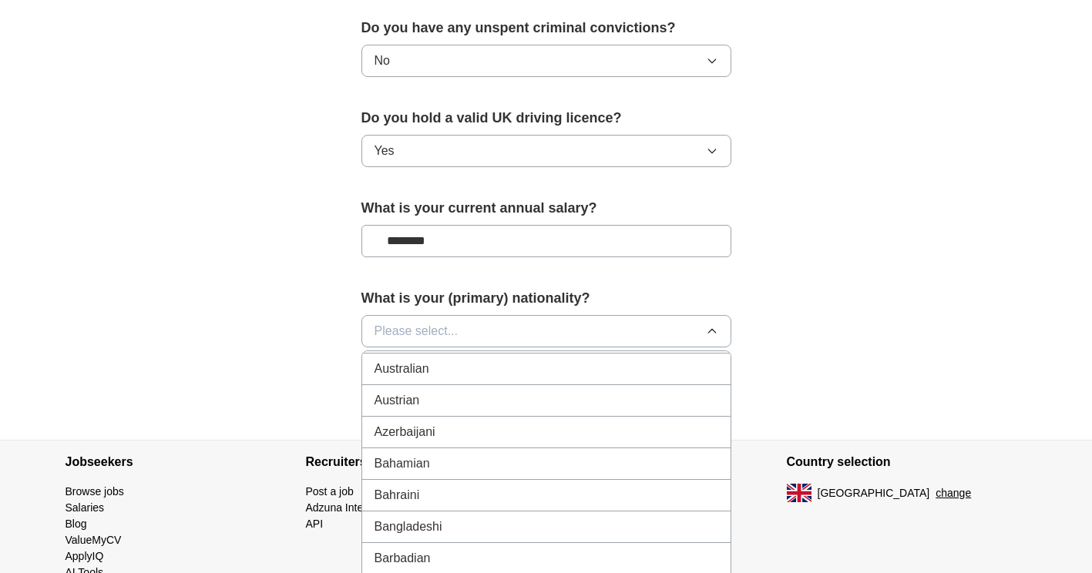
scroll to position [316, 0]
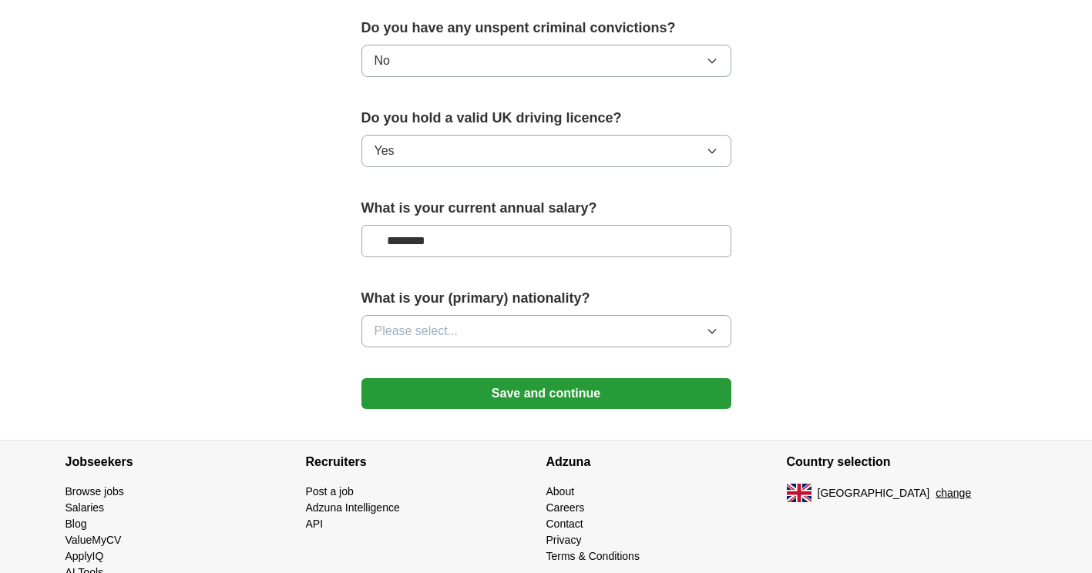
click at [644, 382] on button "Save and continue" at bounding box center [546, 393] width 370 height 31
